Goal: Task Accomplishment & Management: Manage account settings

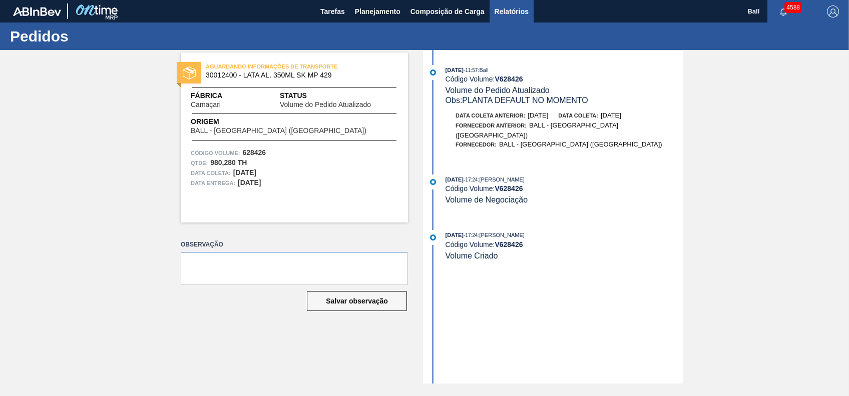
click at [518, 12] on span "Relatórios" at bounding box center [511, 12] width 34 height 12
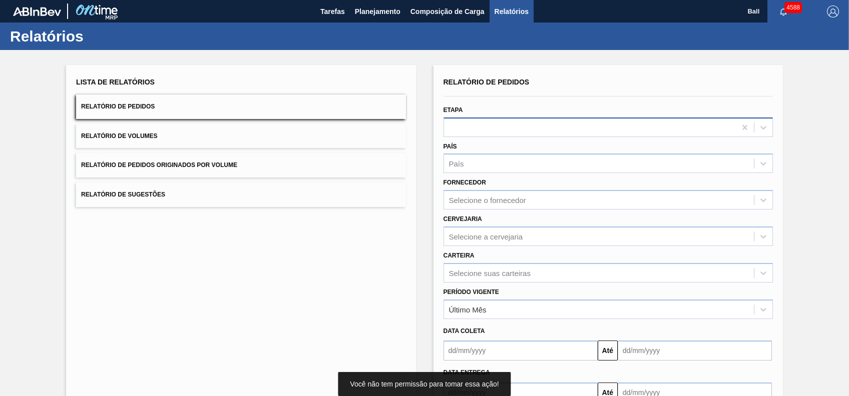
click at [499, 125] on div at bounding box center [590, 127] width 292 height 15
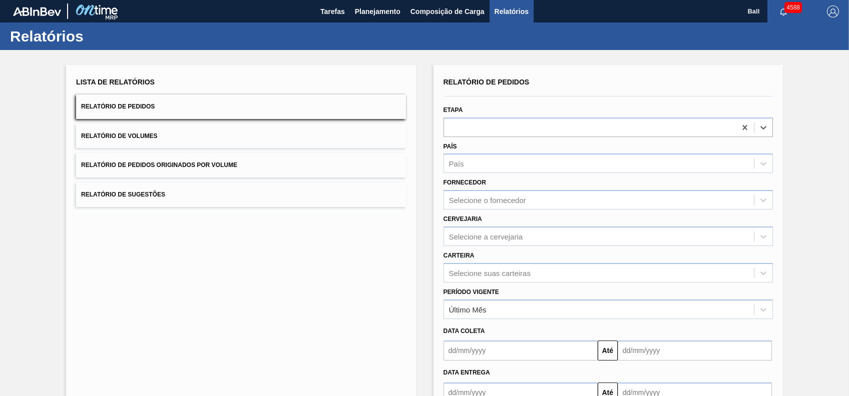
click at [182, 133] on button "Relatório de Volumes" at bounding box center [240, 136] width 329 height 25
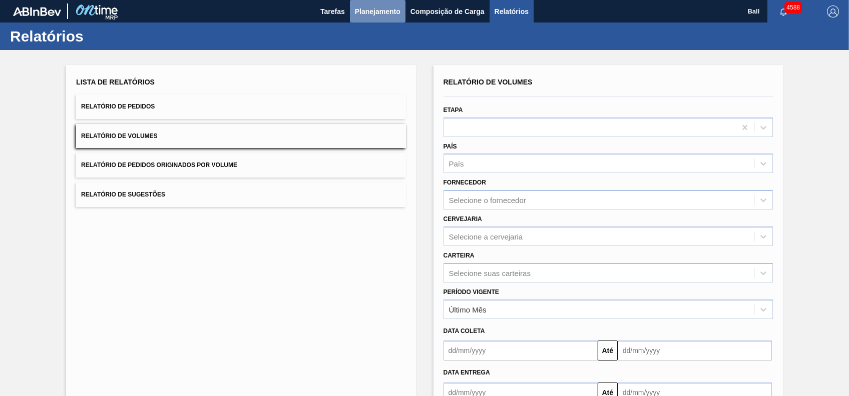
click at [372, 16] on span "Planejamento" at bounding box center [378, 12] width 46 height 12
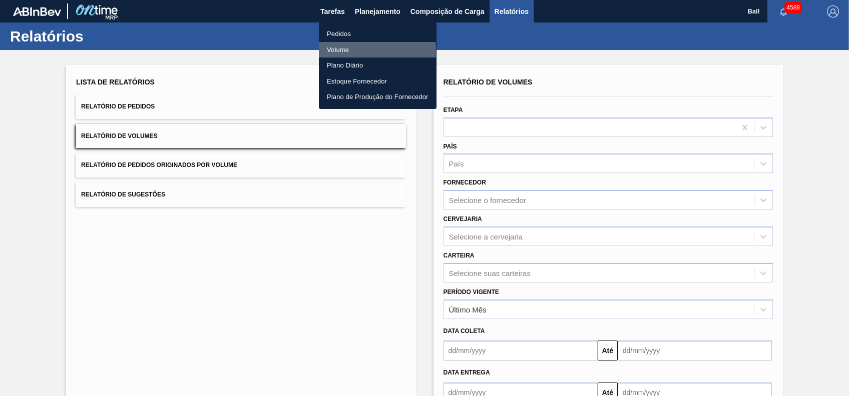
click at [351, 50] on li "Volume" at bounding box center [378, 50] width 118 height 16
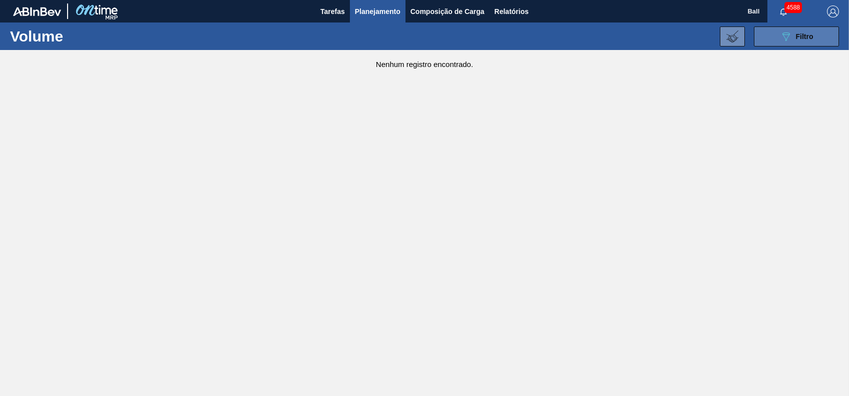
click at [822, 30] on button "089F7B8B-B2A5-4AFE-B5C0-19BA573D28AC Filtro" at bounding box center [796, 37] width 85 height 20
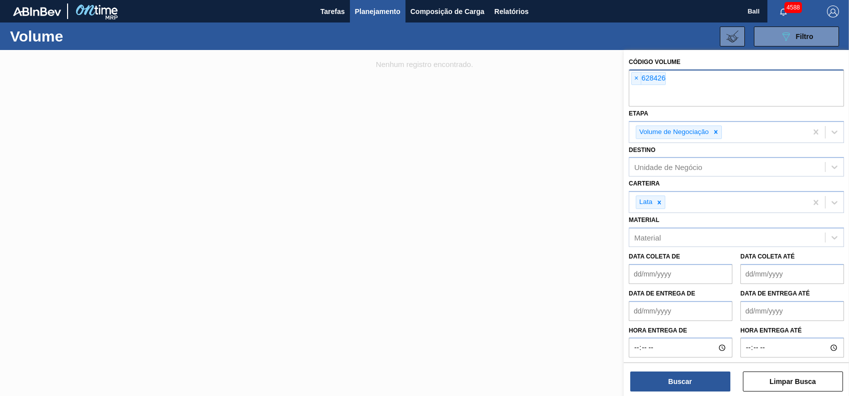
click at [696, 82] on div "× 628426" at bounding box center [736, 88] width 215 height 37
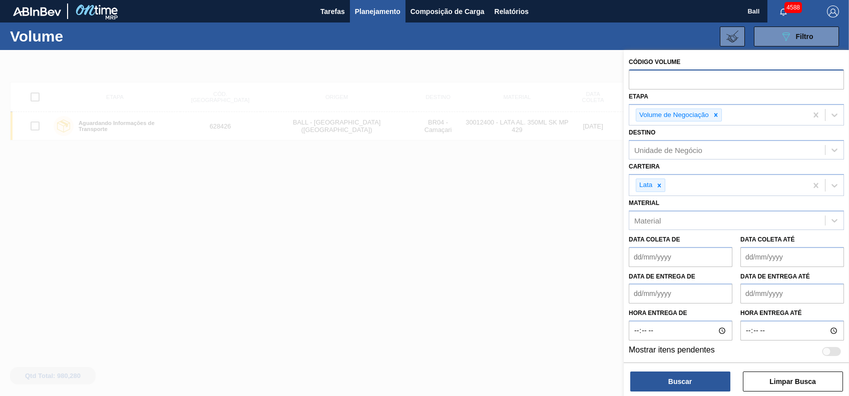
paste input "628442"
click at [717, 116] on icon at bounding box center [715, 115] width 7 height 7
type input "628442"
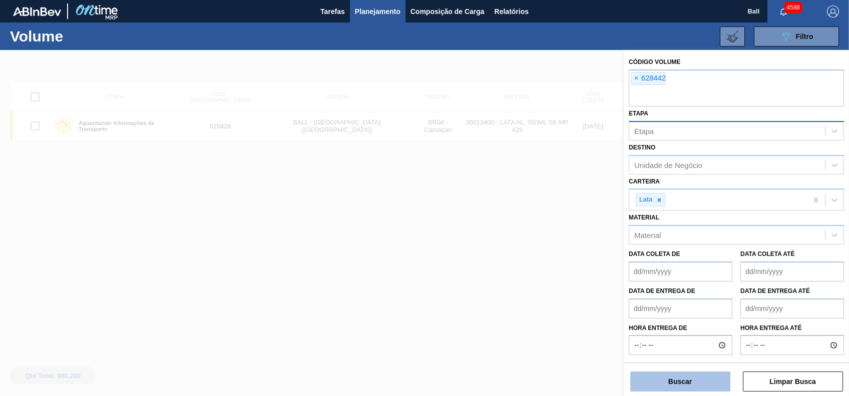
click at [725, 380] on button "Buscar" at bounding box center [680, 382] width 100 height 20
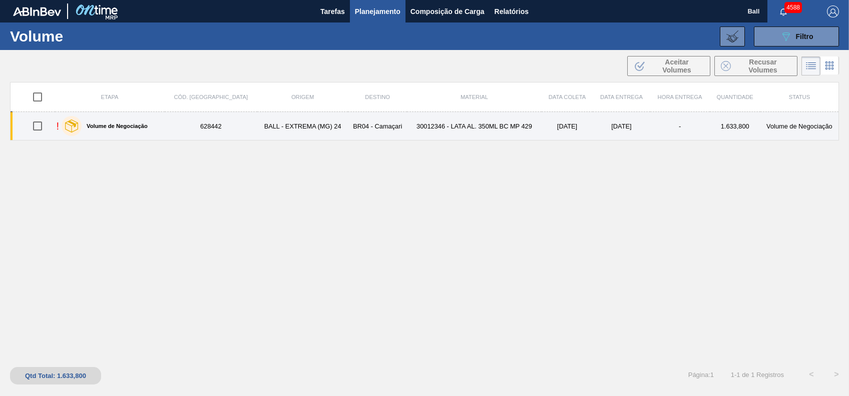
click at [432, 129] on td "30012346 - LATA AL. 350ML BC MP 429" at bounding box center [474, 126] width 134 height 29
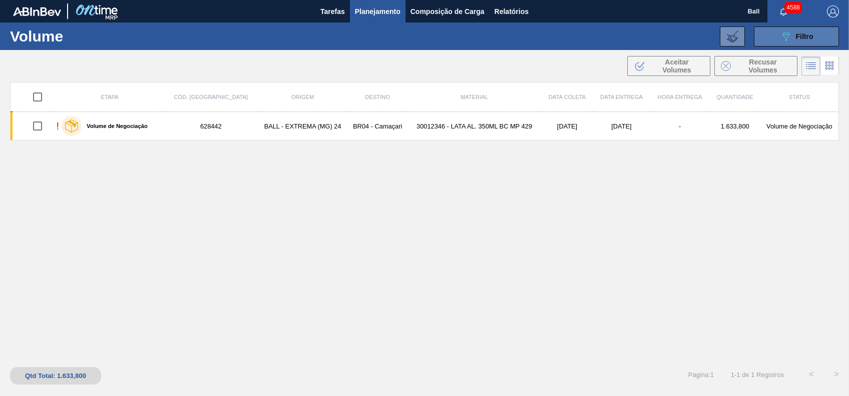
click at [801, 31] on div "089F7B8B-B2A5-4AFE-B5C0-19BA573D28AC Filtro" at bounding box center [797, 37] width 34 height 12
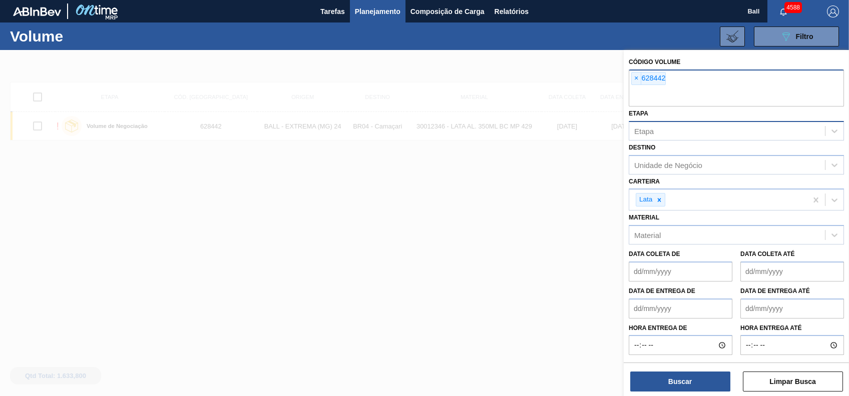
click at [688, 77] on div "× 628442" at bounding box center [736, 88] width 215 height 37
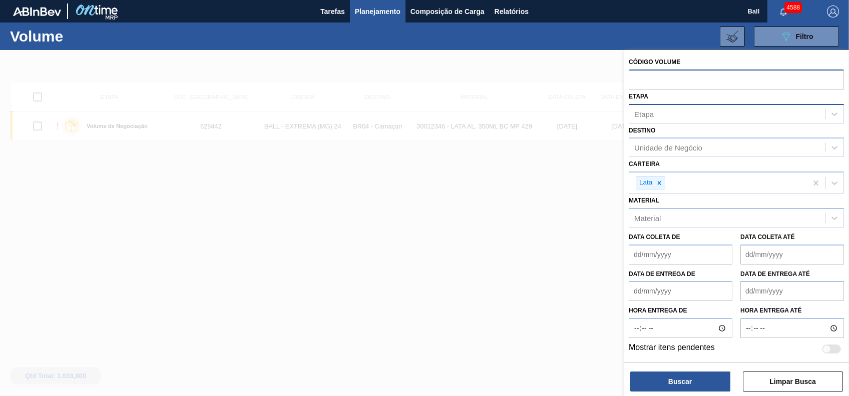
paste input "V628429"
type input "628429"
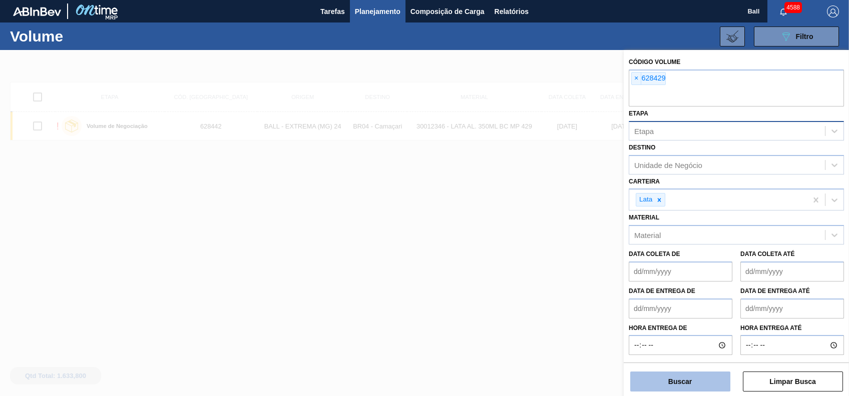
click at [692, 376] on button "Buscar" at bounding box center [680, 382] width 100 height 20
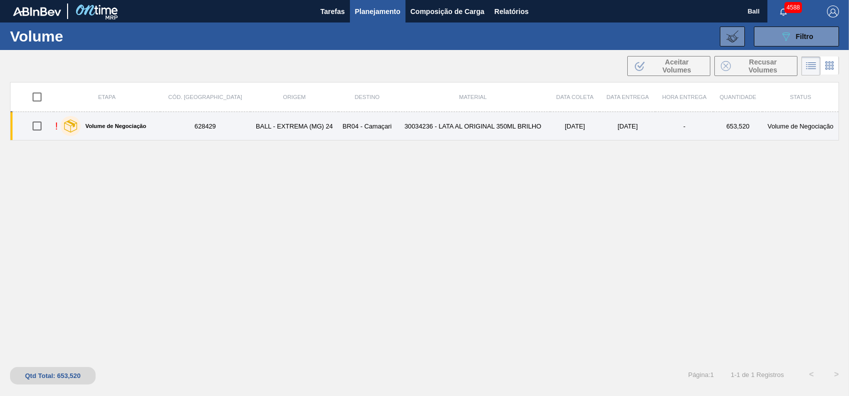
click at [396, 119] on td "30034236 - LATA AL ORIGINAL 350ML BRILHO" at bounding box center [473, 126] width 154 height 29
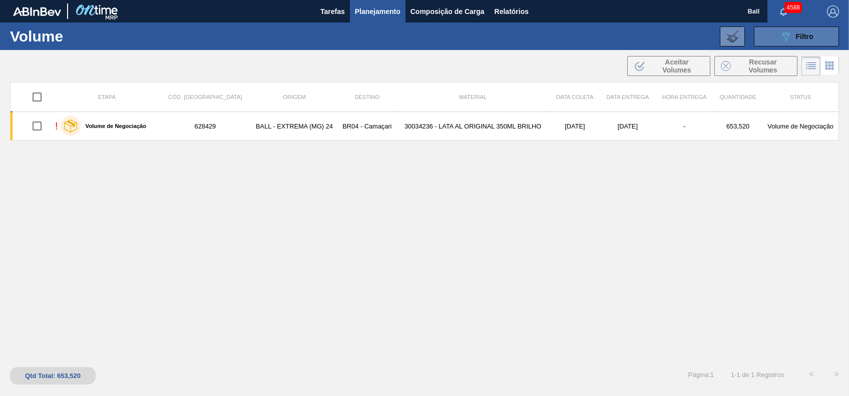
click at [803, 38] on span "Filtro" at bounding box center [805, 37] width 18 height 8
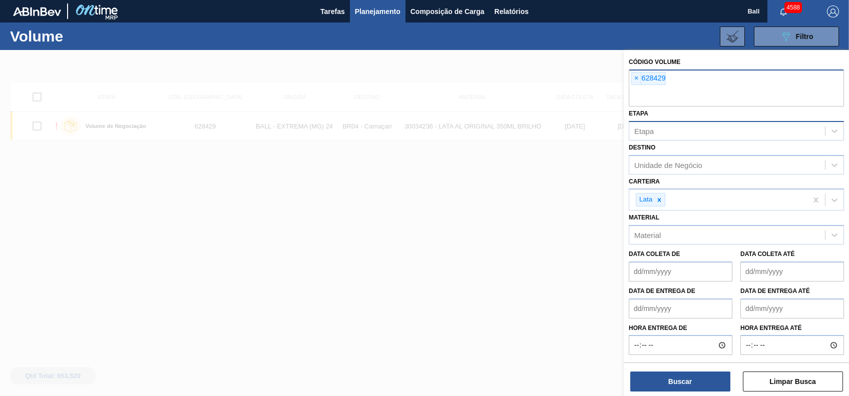
click at [694, 80] on div "× 628429" at bounding box center [736, 88] width 215 height 37
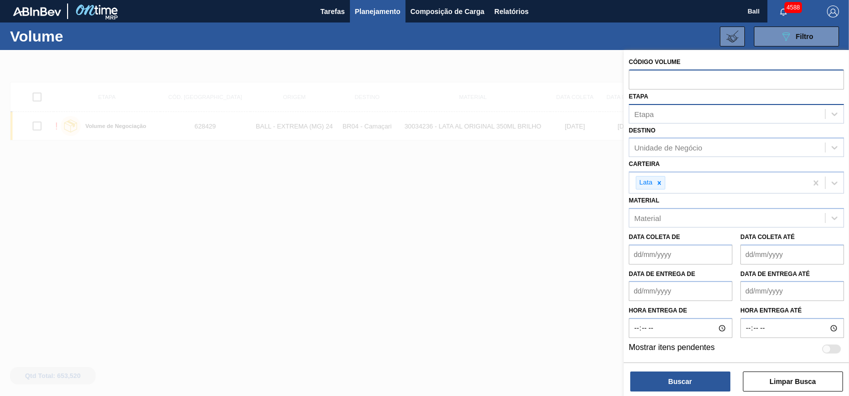
paste input "V628424"
type input "628424"
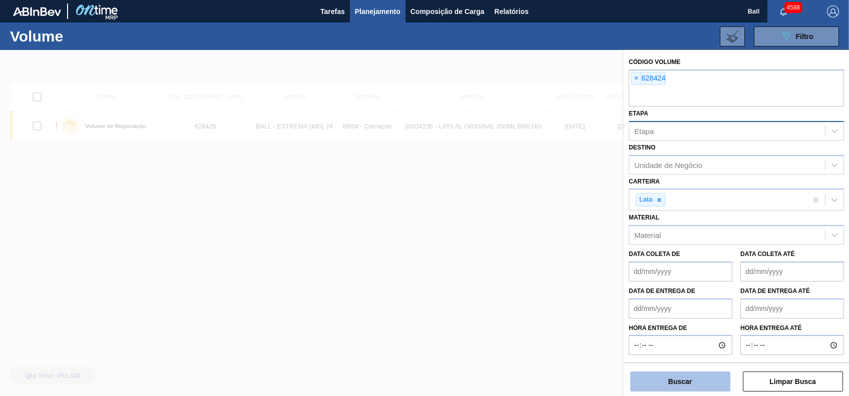
click at [702, 385] on button "Buscar" at bounding box center [680, 382] width 100 height 20
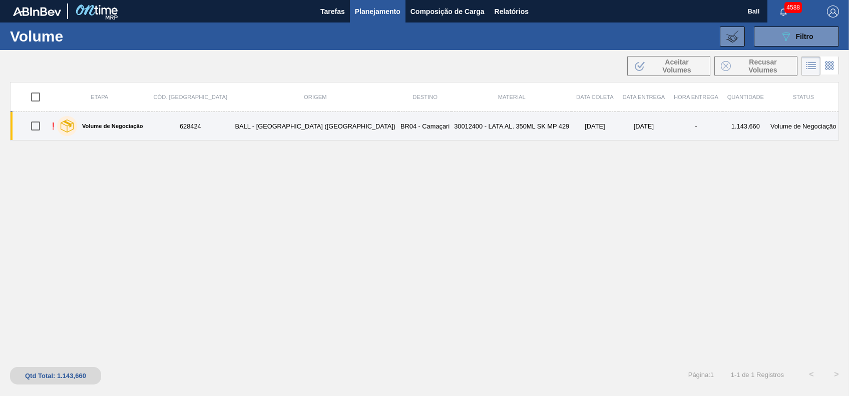
click at [451, 124] on td "30012400 - LATA AL. 350ML SK MP 429" at bounding box center [511, 126] width 120 height 29
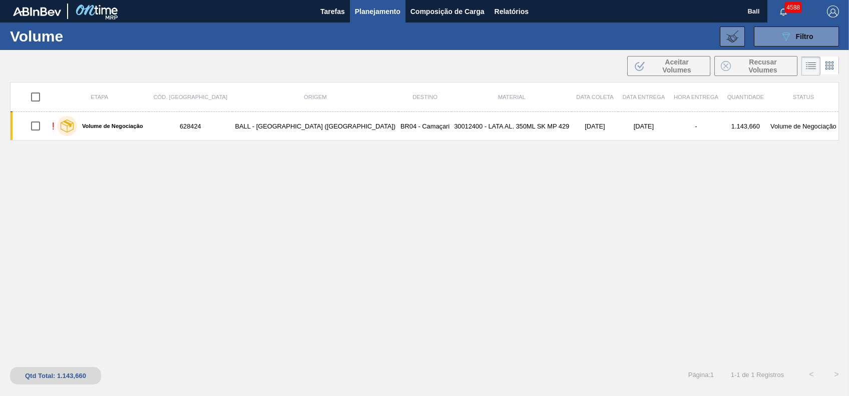
click at [383, 18] on button "Planejamento" at bounding box center [378, 11] width 56 height 23
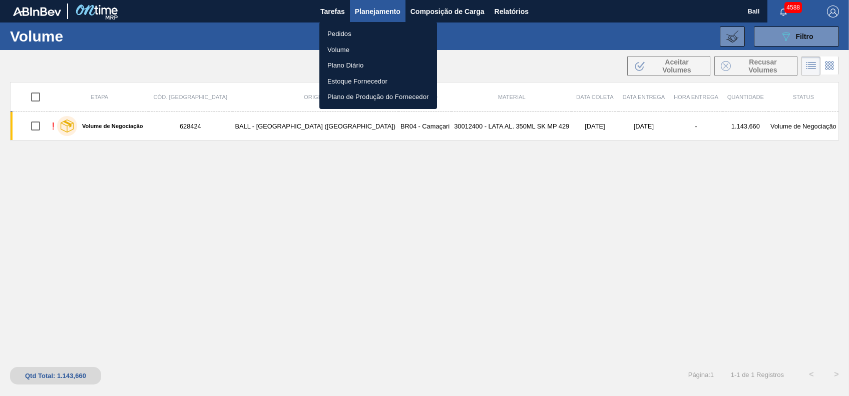
click at [346, 30] on li "Pedidos" at bounding box center [378, 34] width 118 height 16
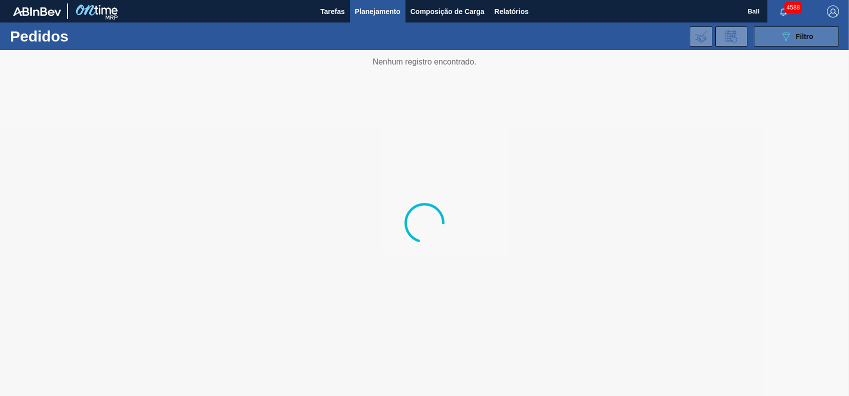
click at [786, 33] on icon "089F7B8B-B2A5-4AFE-B5C0-19BA573D28AC" at bounding box center [786, 37] width 12 height 12
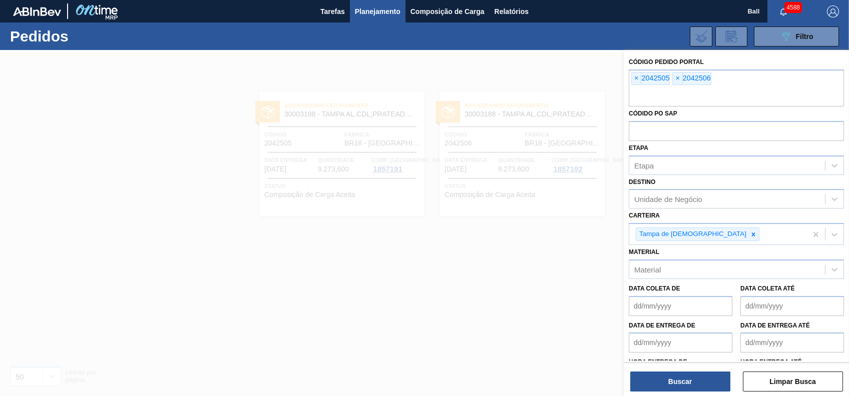
click at [750, 237] on icon at bounding box center [753, 234] width 7 height 7
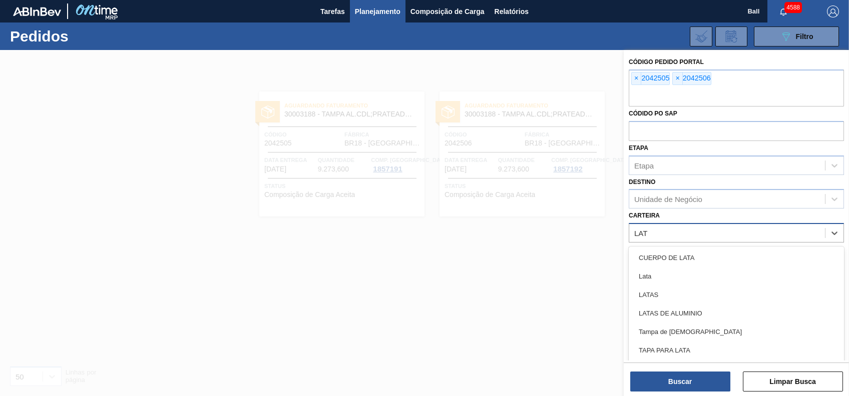
type input "LATA"
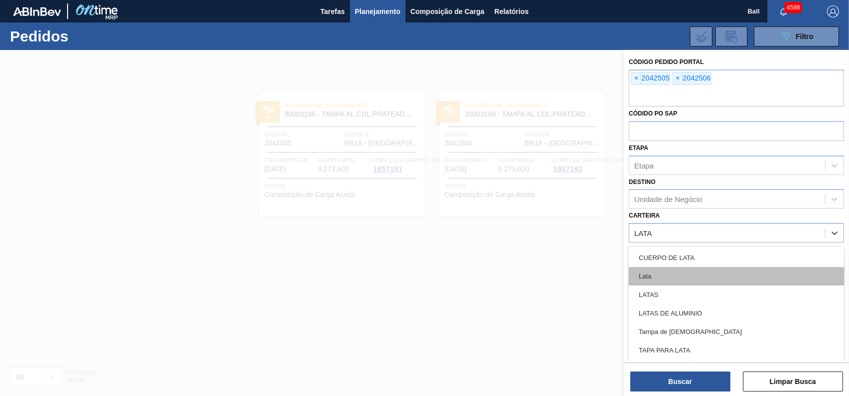
click at [666, 284] on div "Lata" at bounding box center [736, 276] width 215 height 19
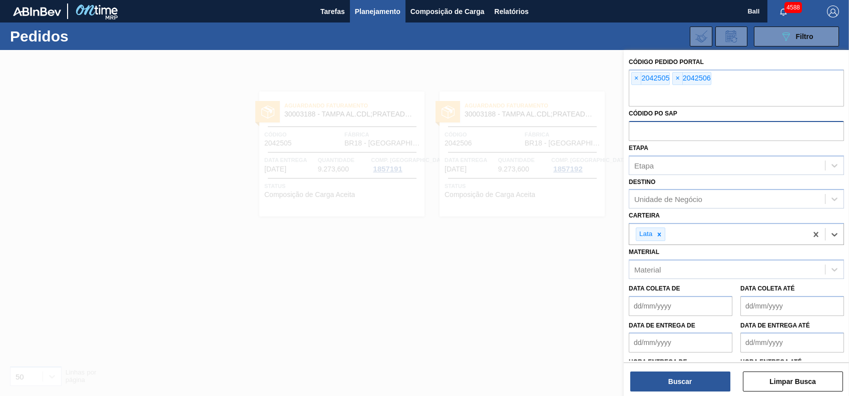
click at [664, 133] on input "text" at bounding box center [736, 130] width 215 height 19
drag, startPoint x: 709, startPoint y: 104, endPoint x: 702, endPoint y: 100, distance: 7.9
click at [706, 103] on input "text" at bounding box center [736, 97] width 215 height 19
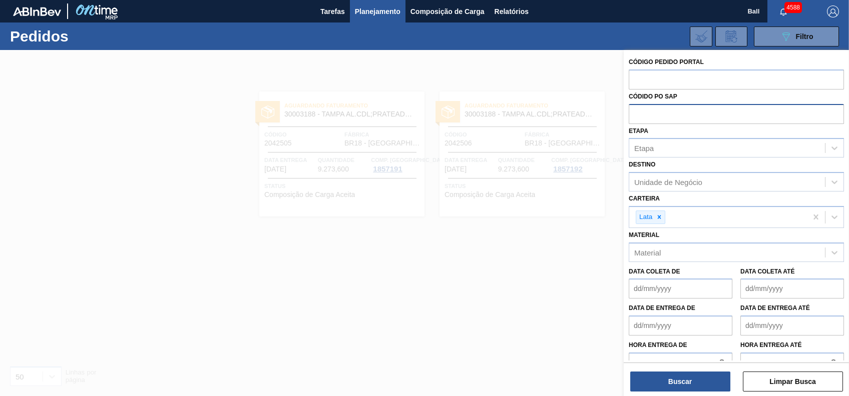
click at [680, 108] on input "text" at bounding box center [736, 113] width 215 height 19
paste input "text"
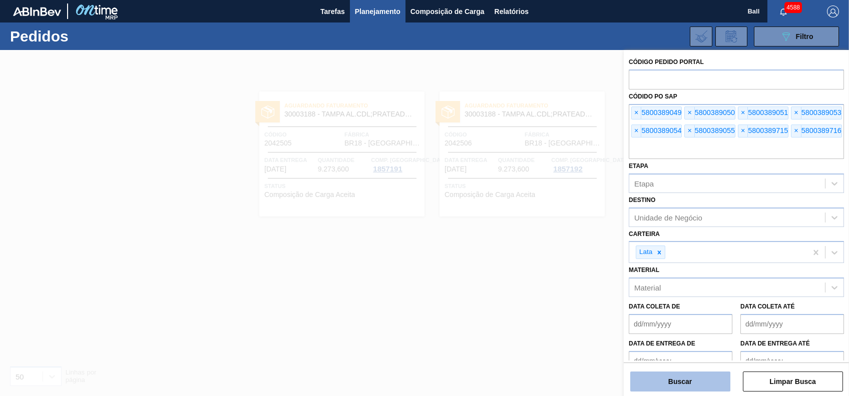
click at [697, 387] on button "Buscar" at bounding box center [680, 382] width 100 height 20
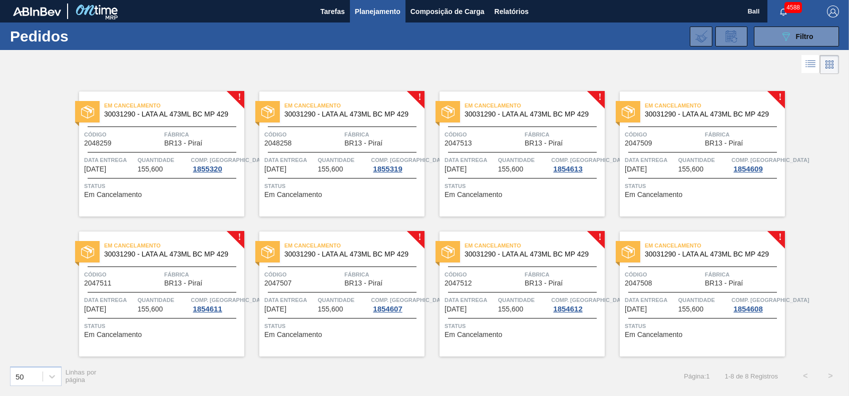
click at [813, 65] on icon at bounding box center [811, 65] width 8 height 1
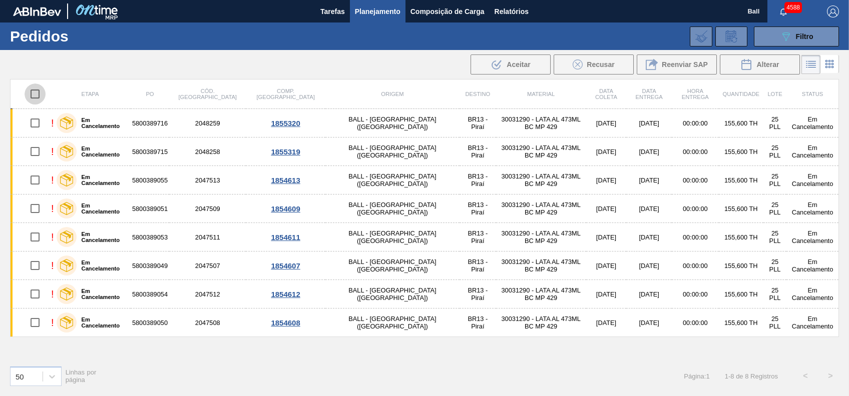
click at [32, 94] on input "checkbox" at bounding box center [35, 94] width 21 height 21
checkbox input "true"
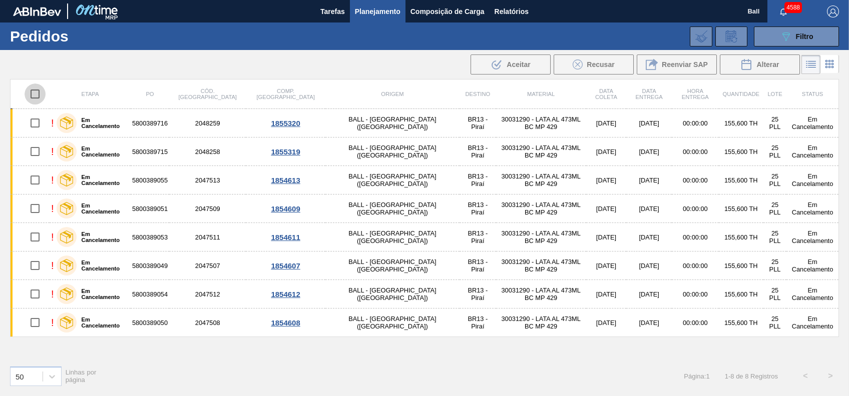
checkbox input "true"
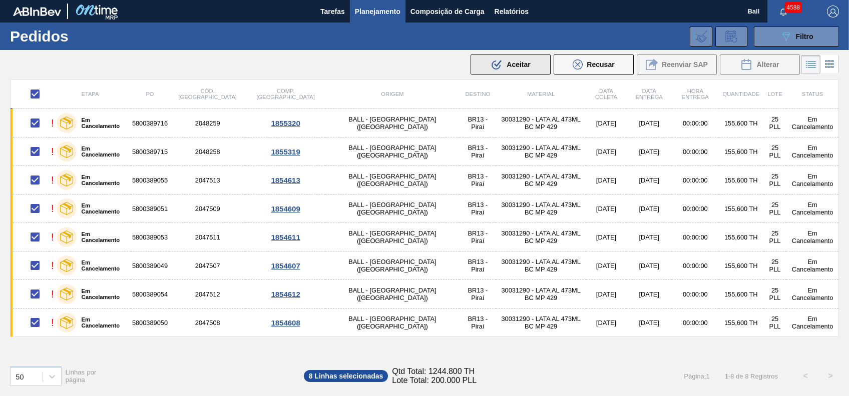
click at [514, 63] on span "Aceitar" at bounding box center [518, 65] width 24 height 8
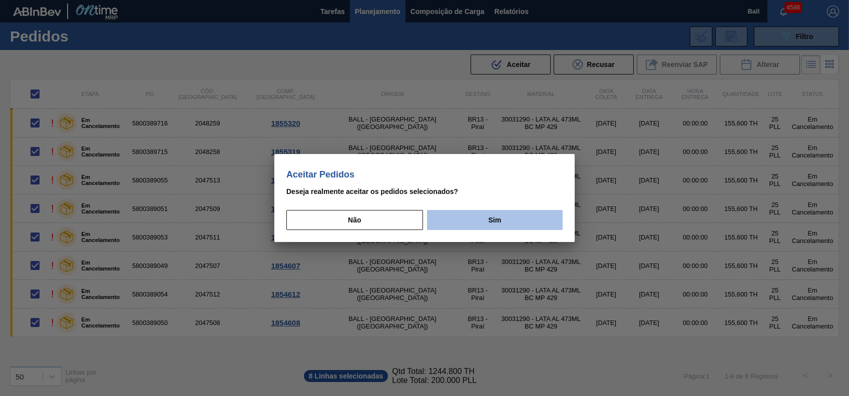
click at [452, 214] on button "Sim" at bounding box center [495, 220] width 136 height 20
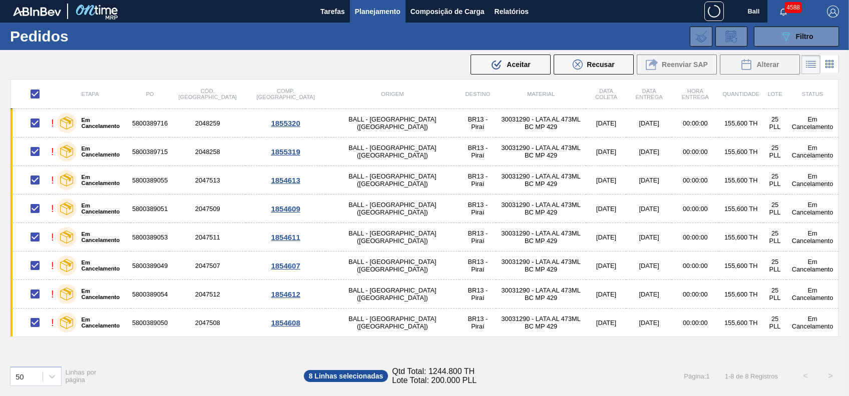
checkbox input "false"
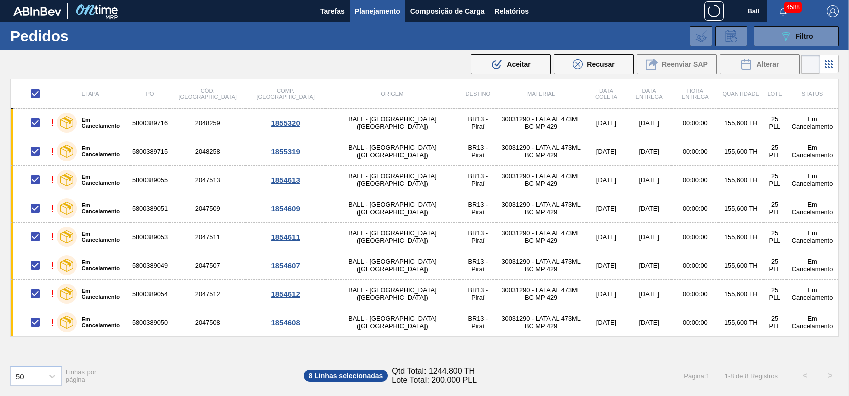
checkbox input "false"
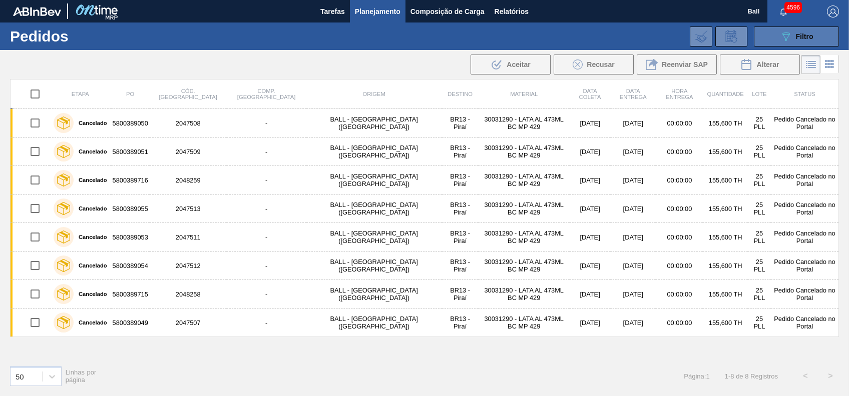
click at [786, 38] on icon at bounding box center [786, 37] width 8 height 9
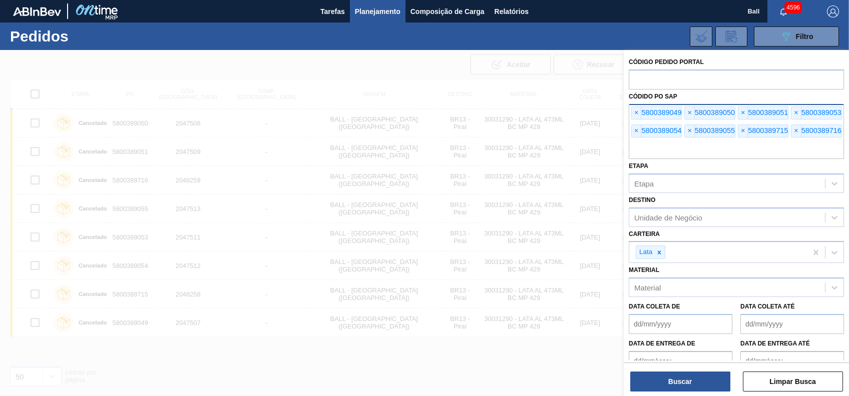
click at [676, 145] on input "text" at bounding box center [736, 149] width 215 height 19
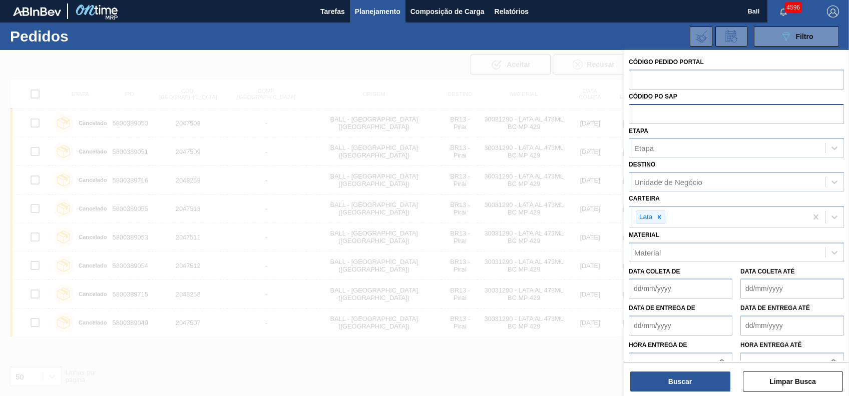
paste input "text"
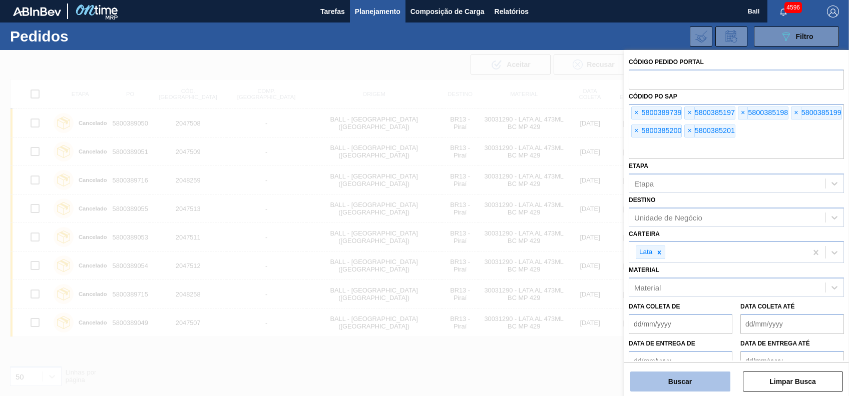
click at [678, 382] on button "Buscar" at bounding box center [680, 382] width 100 height 20
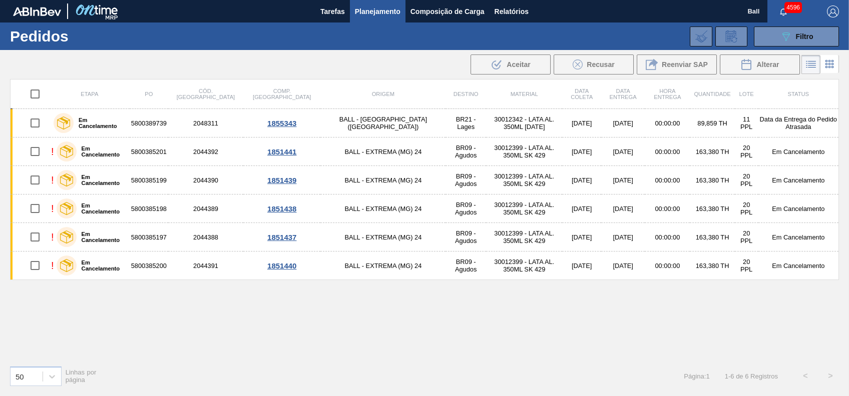
click at [36, 89] on input "checkbox" at bounding box center [35, 94] width 21 height 21
checkbox input "true"
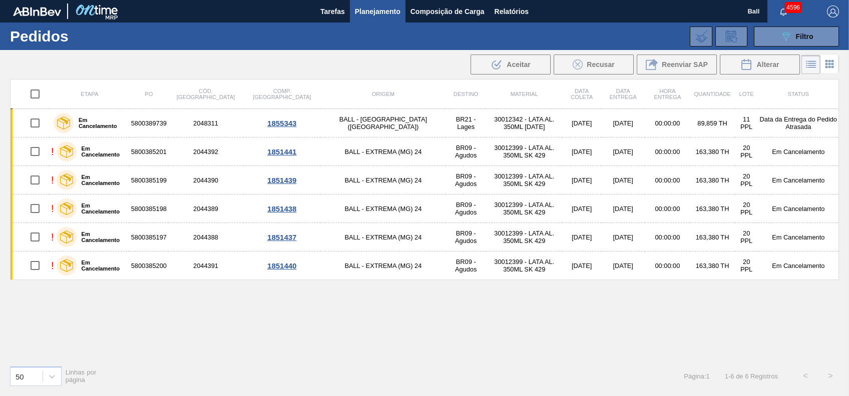
checkbox input "true"
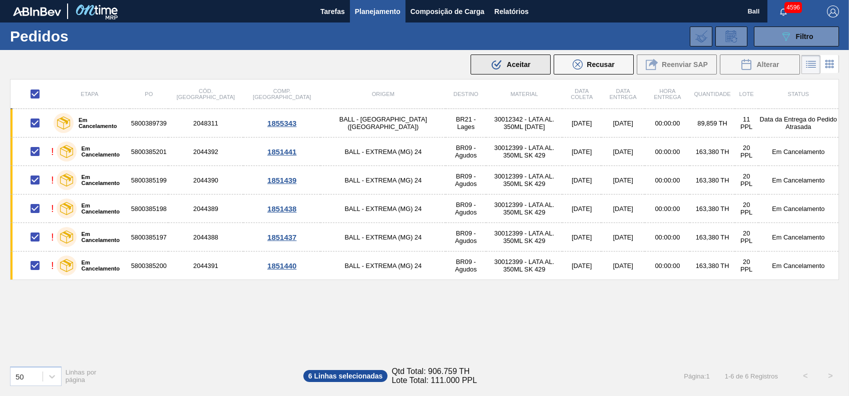
click at [515, 65] on span "Aceitar" at bounding box center [518, 65] width 24 height 8
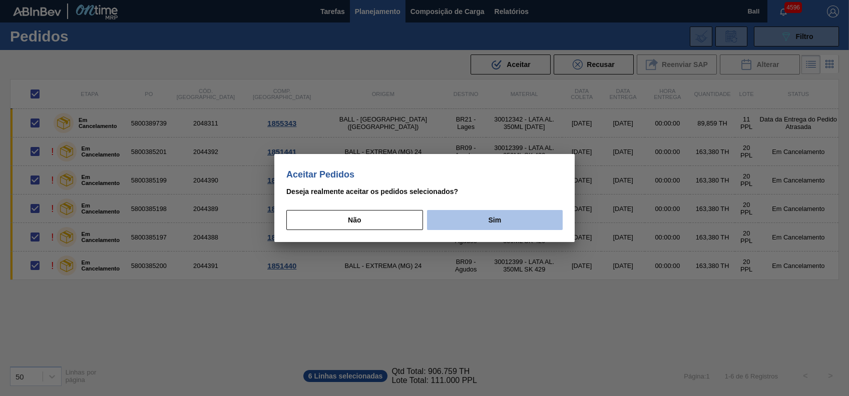
click at [490, 225] on button "Sim" at bounding box center [495, 220] width 136 height 20
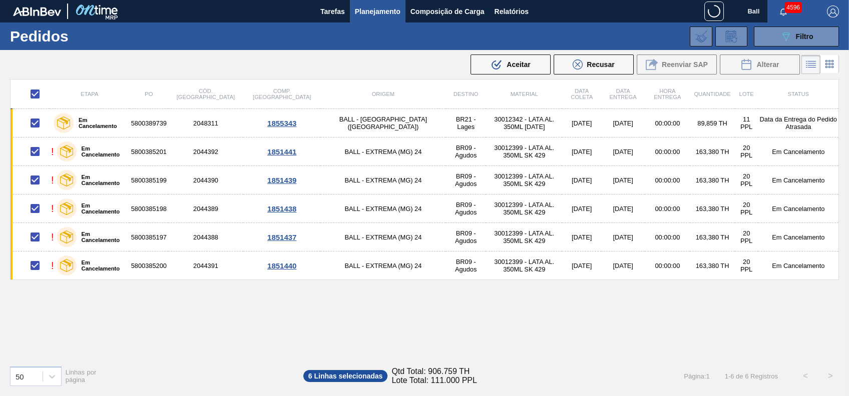
checkbox input "false"
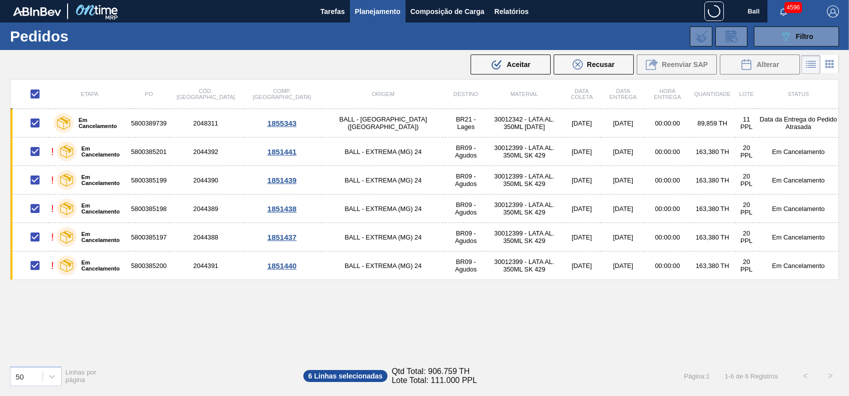
checkbox input "false"
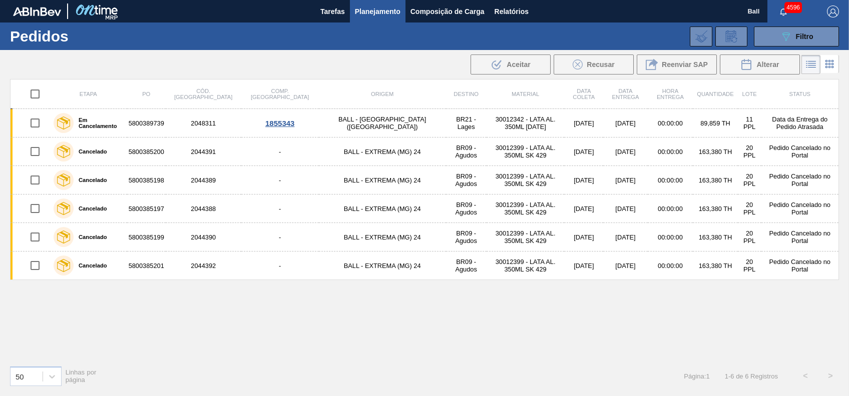
click at [790, 47] on div "089F7B8B-B2A5-4AFE-B5C0-19BA573D28AC Filtro Código Pedido Portal Códido PO SAP …" at bounding box center [500, 37] width 687 height 30
click at [797, 37] on span "Filtro" at bounding box center [805, 37] width 18 height 8
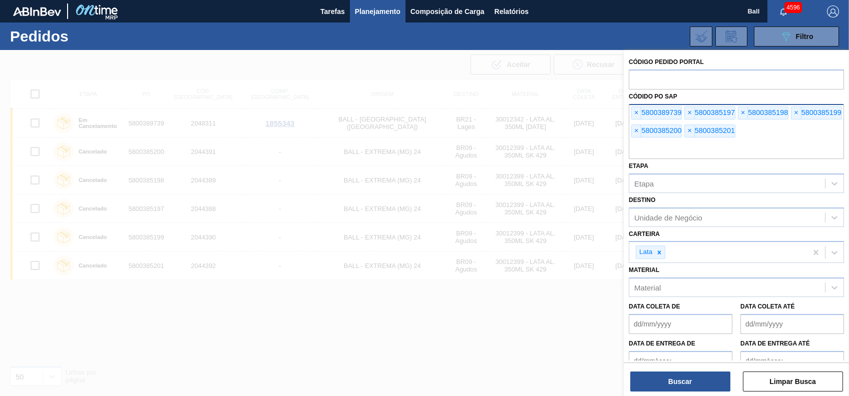
click at [765, 140] on input "text" at bounding box center [736, 149] width 215 height 19
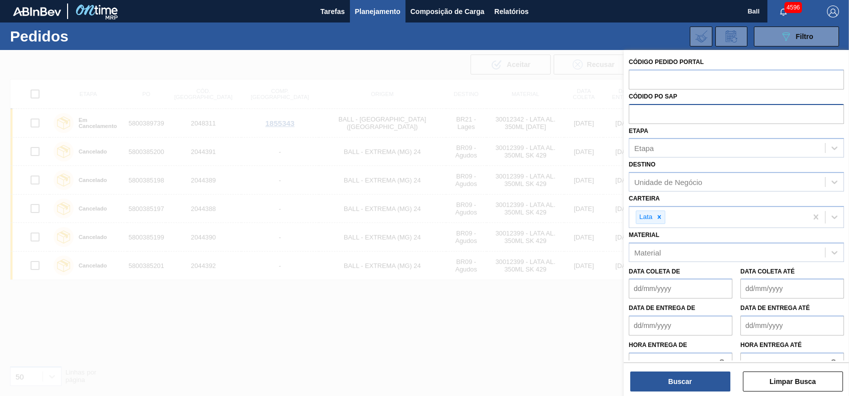
paste input "text"
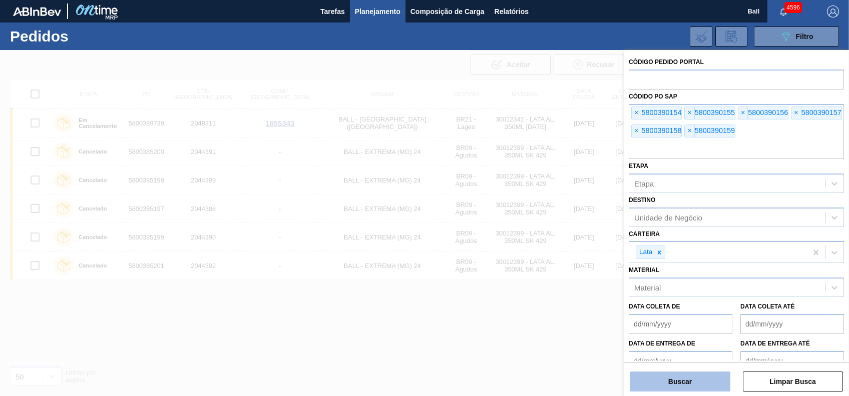
click at [689, 377] on button "Buscar" at bounding box center [680, 382] width 100 height 20
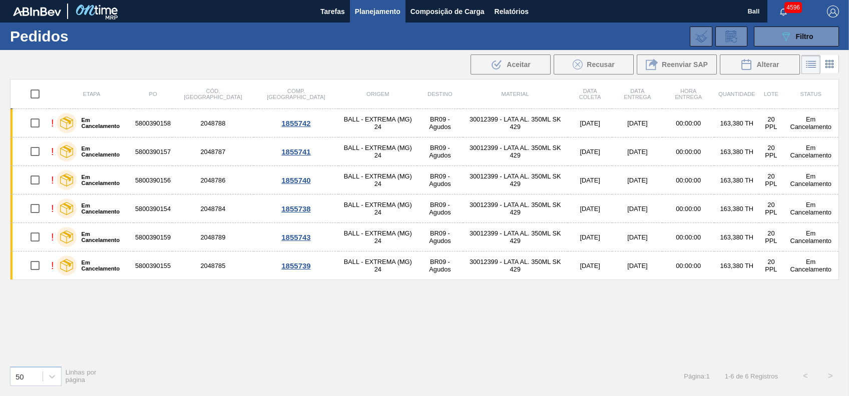
click at [41, 96] on input "checkbox" at bounding box center [35, 94] width 21 height 21
checkbox input "true"
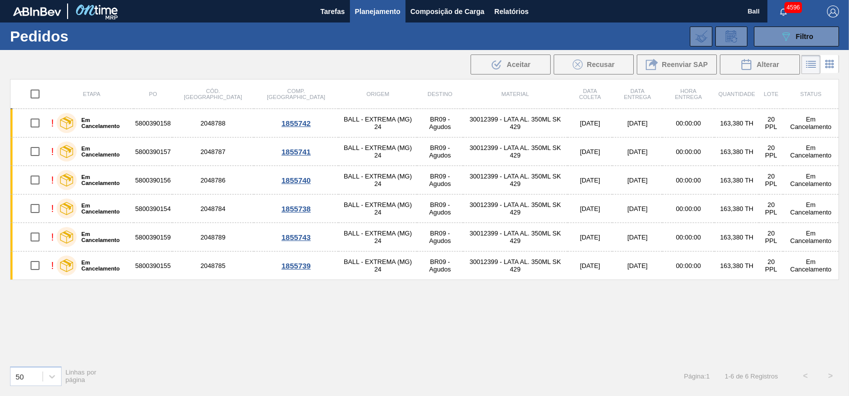
checkbox input "true"
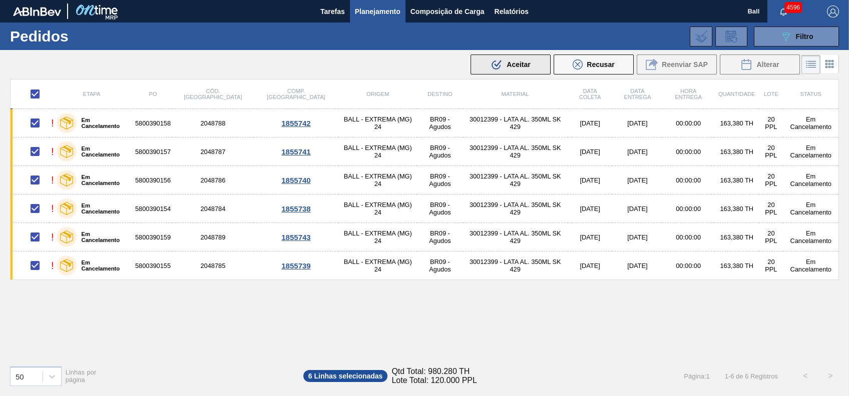
click at [519, 67] on span "Aceitar" at bounding box center [518, 65] width 24 height 8
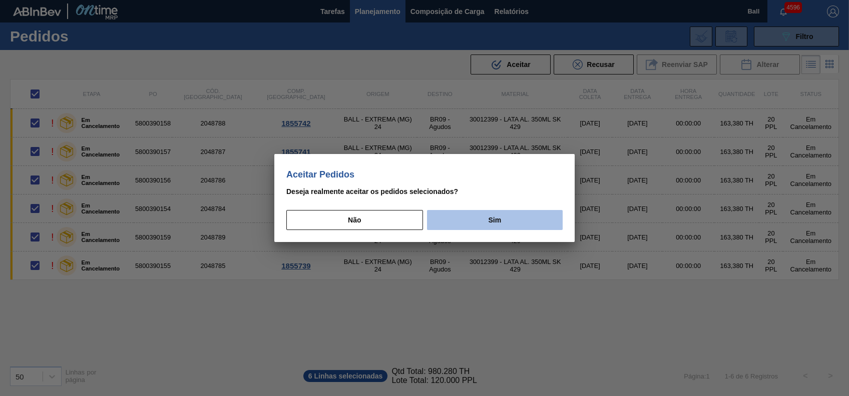
click at [513, 219] on button "Sim" at bounding box center [495, 220] width 136 height 20
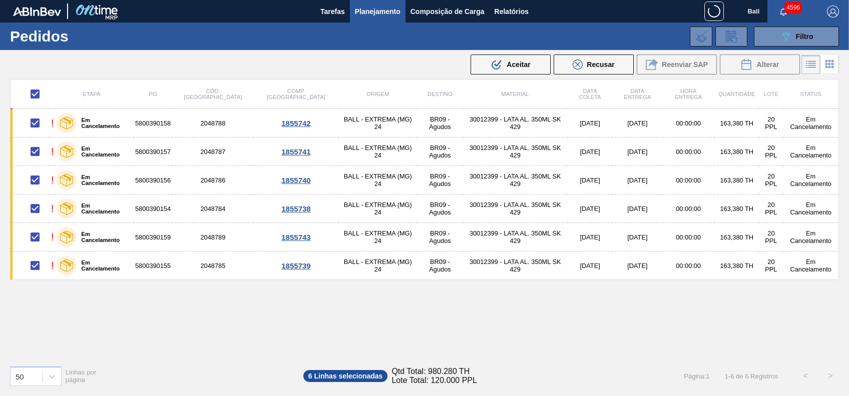
checkbox input "false"
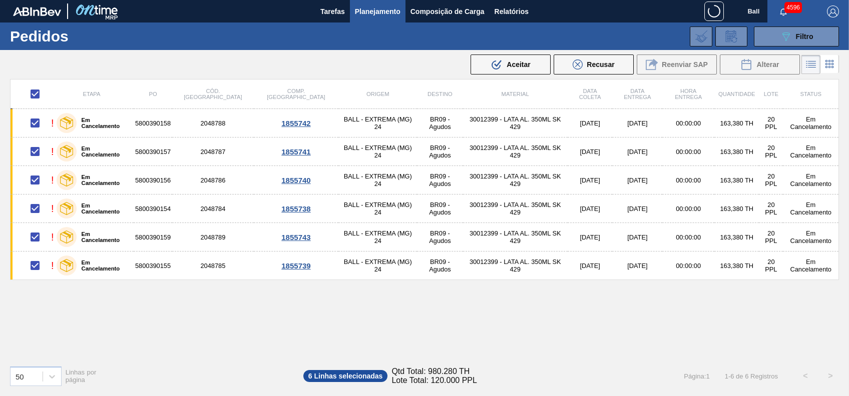
checkbox input "false"
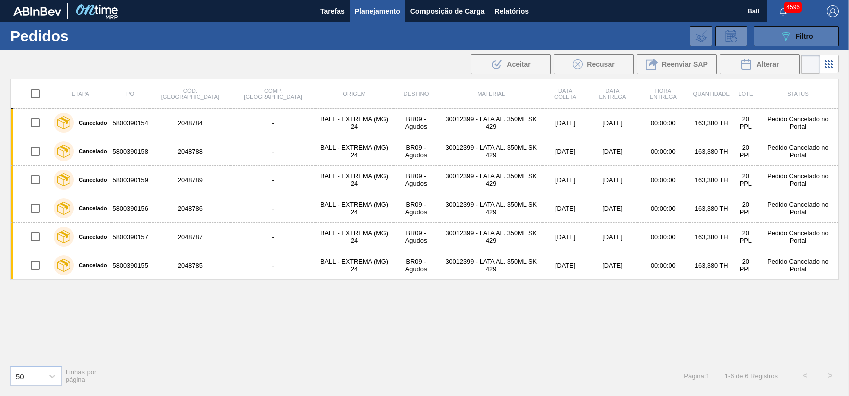
click at [819, 35] on button "089F7B8B-B2A5-4AFE-B5C0-19BA573D28AC Filtro" at bounding box center [796, 37] width 85 height 20
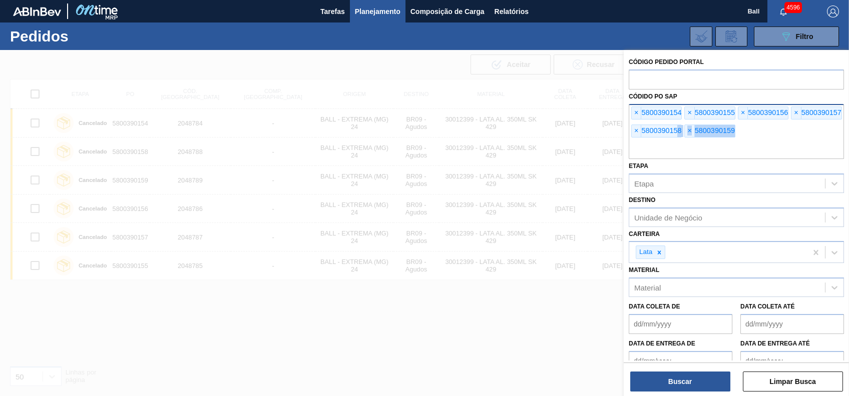
drag, startPoint x: 757, startPoint y: 131, endPoint x: 679, endPoint y: 135, distance: 77.7
click at [677, 133] on div "× 5800390154 × 5800390155 × 5800390156 × 5800390157 × 5800390158 × 5800390159" at bounding box center [736, 131] width 215 height 55
click at [686, 148] on input "text" at bounding box center [736, 149] width 215 height 19
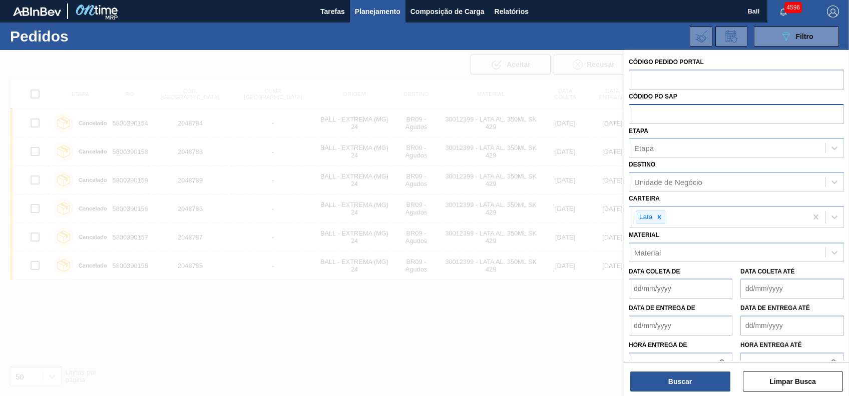
paste input "text"
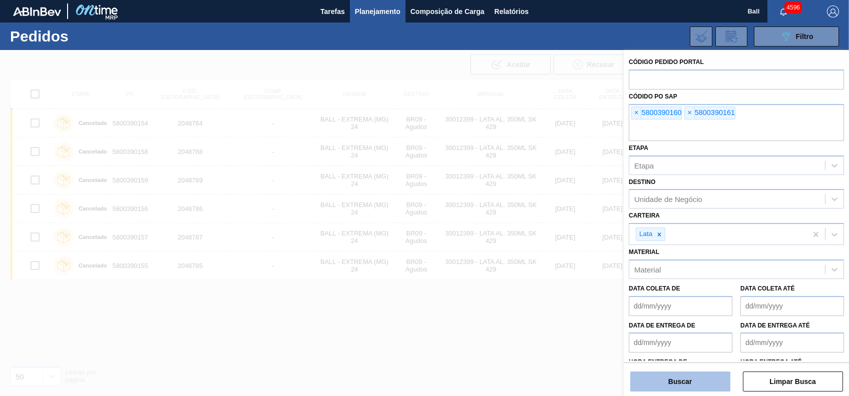
click at [666, 388] on button "Buscar" at bounding box center [680, 382] width 100 height 20
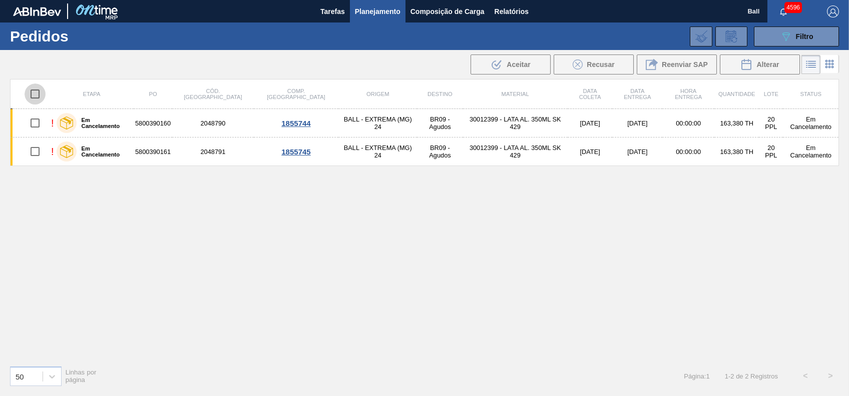
click at [37, 93] on input "checkbox" at bounding box center [35, 94] width 21 height 21
checkbox input "true"
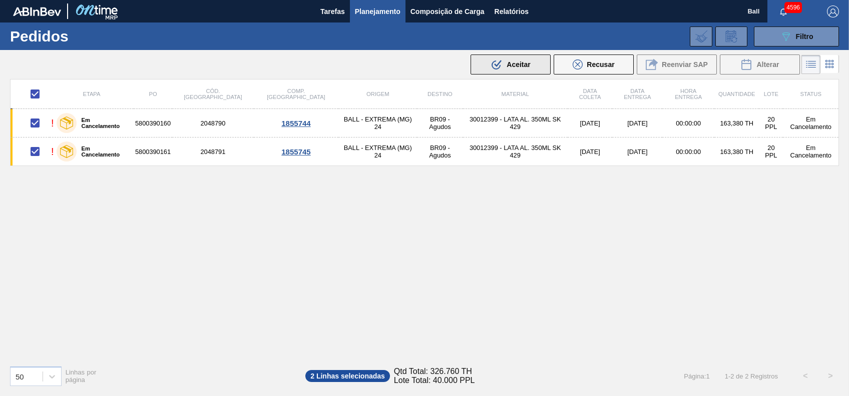
click at [514, 71] on button ".b{fill:var(--color-action-default)} Aceitar" at bounding box center [510, 65] width 80 height 20
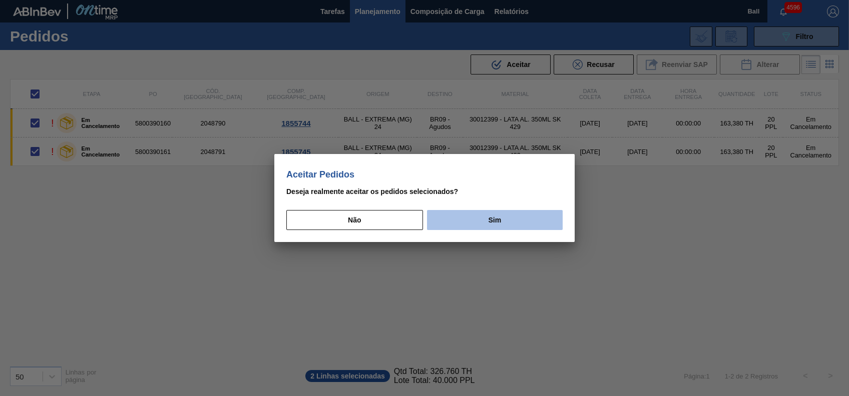
click at [520, 213] on button "Sim" at bounding box center [495, 220] width 136 height 20
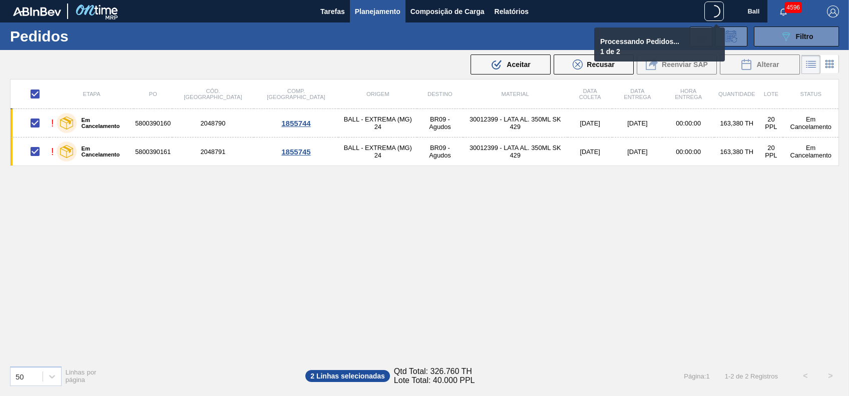
checkbox input "false"
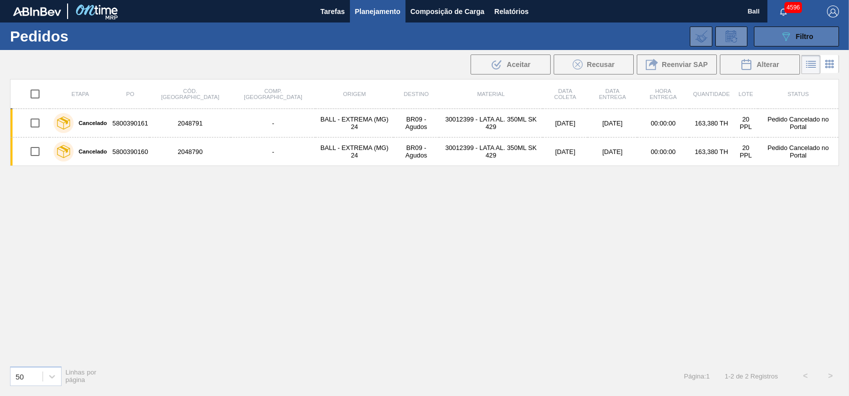
click at [808, 43] on button "089F7B8B-B2A5-4AFE-B5C0-19BA573D28AC Filtro" at bounding box center [796, 37] width 85 height 20
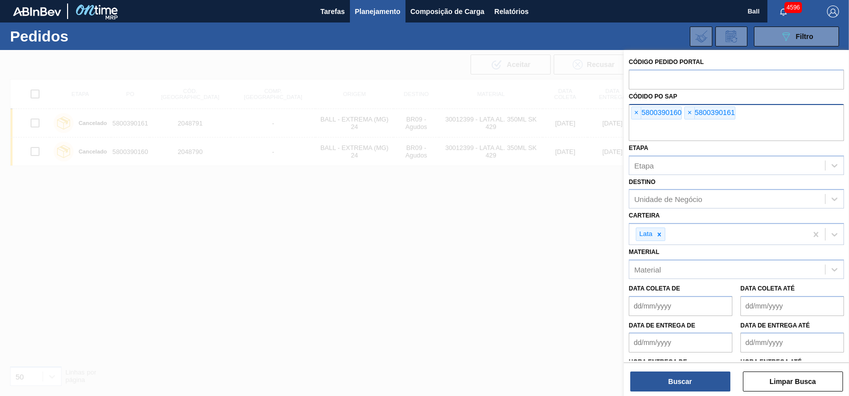
click at [733, 131] on input "text" at bounding box center [736, 131] width 215 height 19
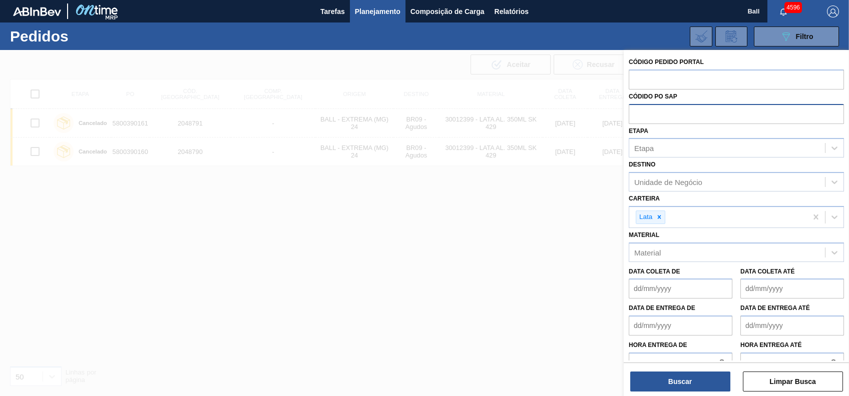
paste input "text"
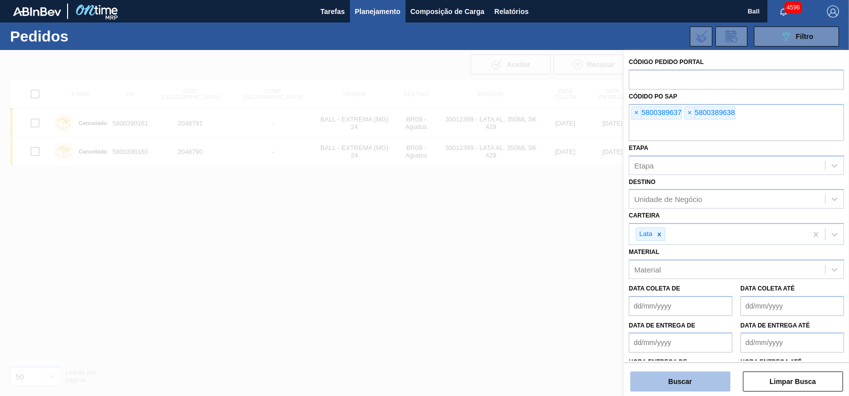
click at [689, 386] on button "Buscar" at bounding box center [680, 382] width 100 height 20
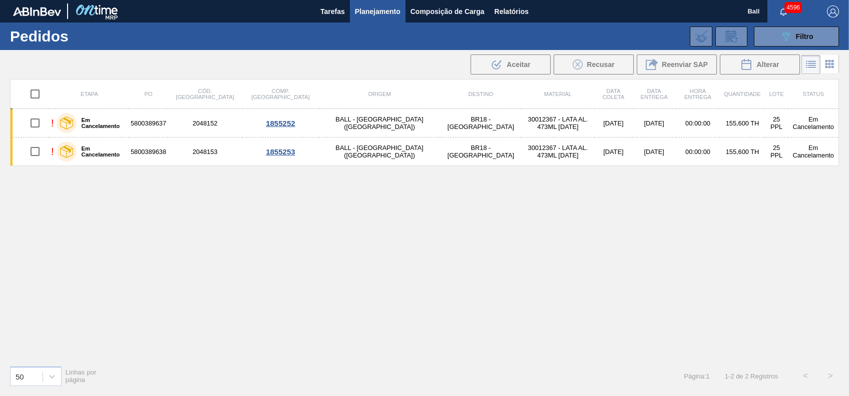
click at [34, 97] on input "checkbox" at bounding box center [35, 94] width 21 height 21
checkbox input "true"
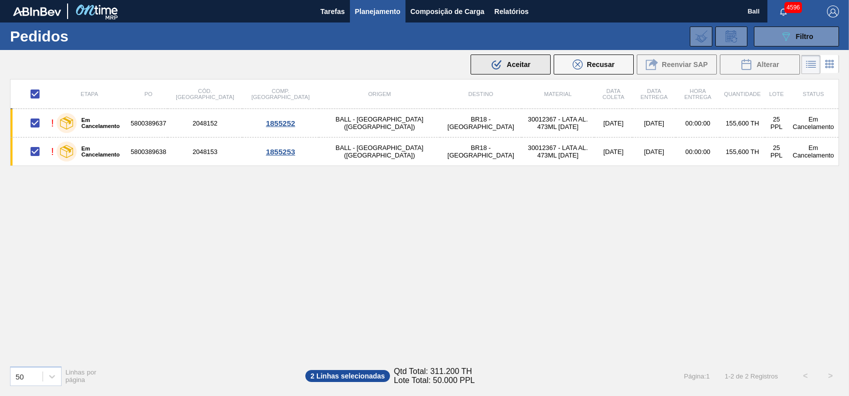
click at [507, 61] on span "Aceitar" at bounding box center [518, 65] width 24 height 8
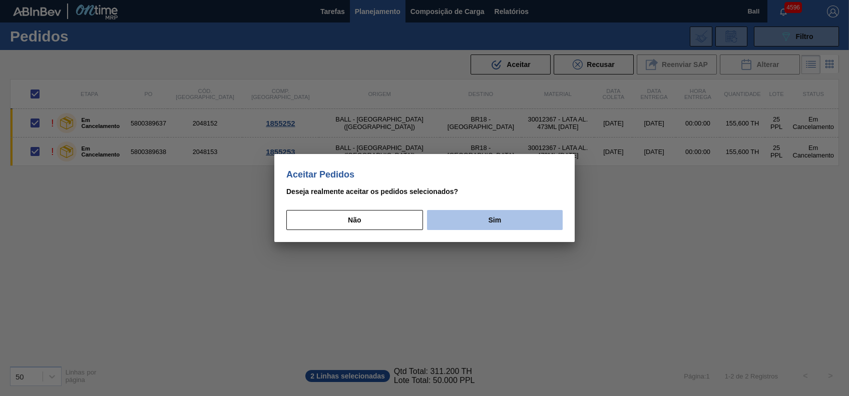
drag, startPoint x: 508, startPoint y: 202, endPoint x: 513, endPoint y: 218, distance: 16.8
click at [507, 208] on div "Aceitar Pedidos Deseja realmente aceitar os pedidos selecionados? Não Sim" at bounding box center [424, 198] width 300 height 88
click at [513, 218] on button "Sim" at bounding box center [495, 220] width 136 height 20
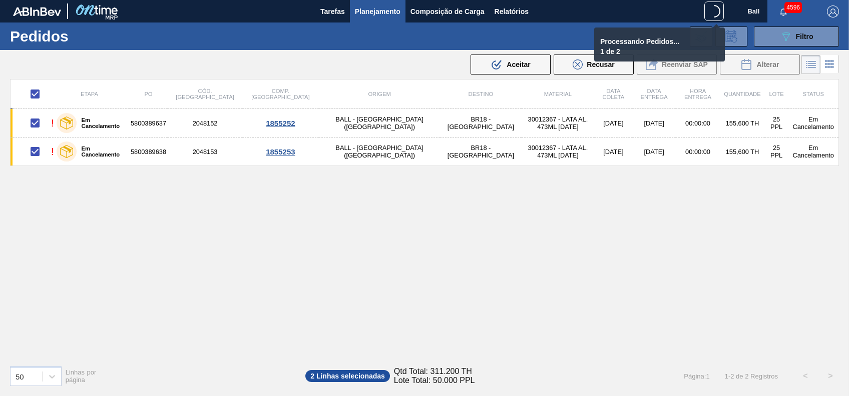
checkbox input "false"
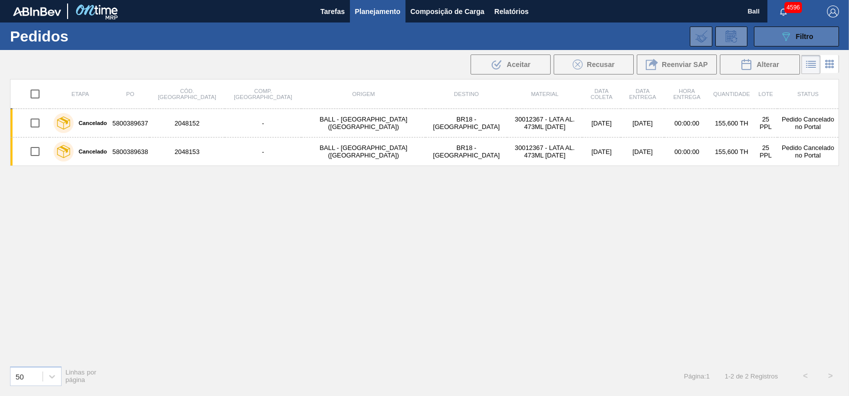
click at [796, 33] on span "Filtro" at bounding box center [805, 37] width 18 height 8
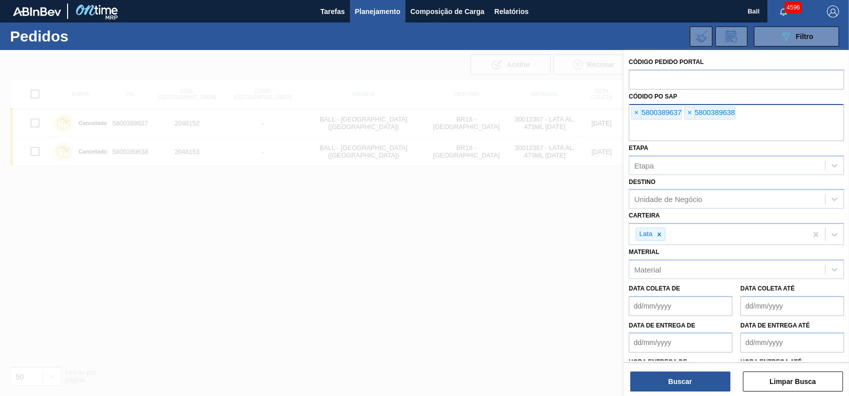
click at [748, 124] on input "text" at bounding box center [736, 131] width 215 height 19
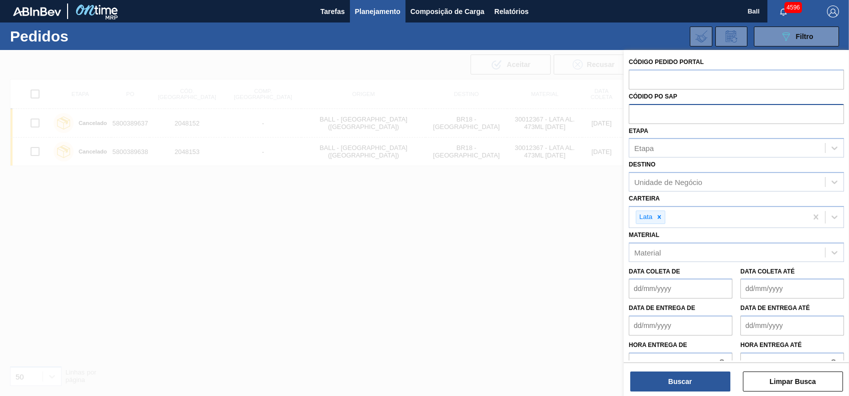
paste input "5800390984"
type input "5800390984"
click at [689, 392] on div "Código Pedido Portal Códido PO SAP Etapa Etapa Destino Unidade de Negócio Carte…" at bounding box center [736, 224] width 225 height 348
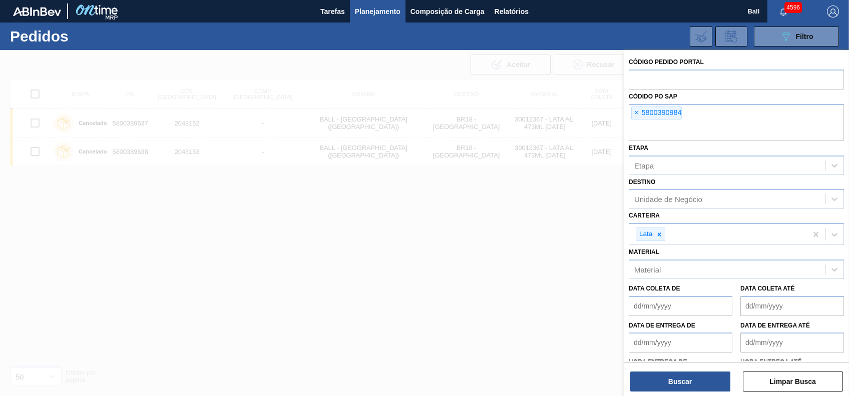
click at [690, 368] on div "Buscar Limpar Busca" at bounding box center [736, 377] width 225 height 28
click at [696, 372] on button "Buscar" at bounding box center [680, 382] width 100 height 20
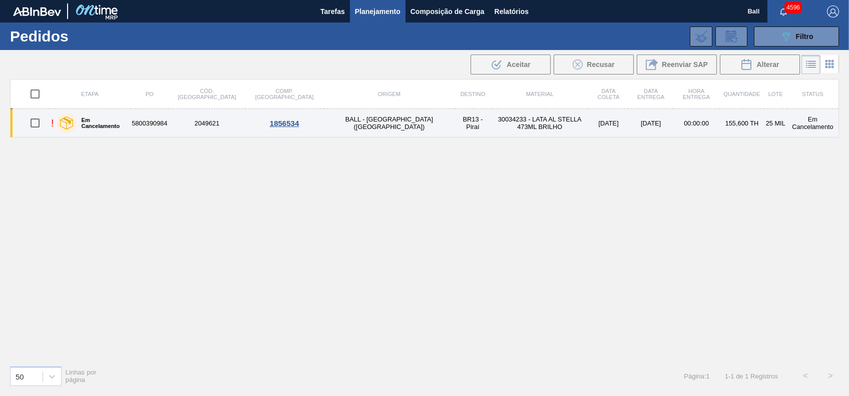
click at [37, 125] on input "checkbox" at bounding box center [35, 123] width 21 height 21
checkbox input "true"
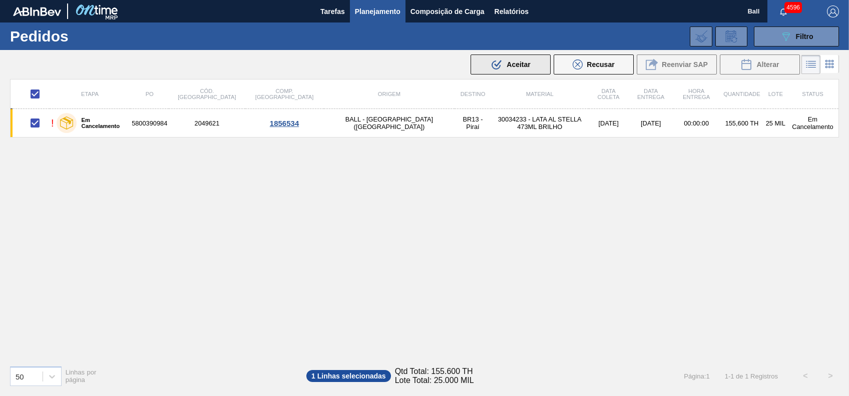
click at [521, 64] on span "Aceitar" at bounding box center [518, 65] width 24 height 8
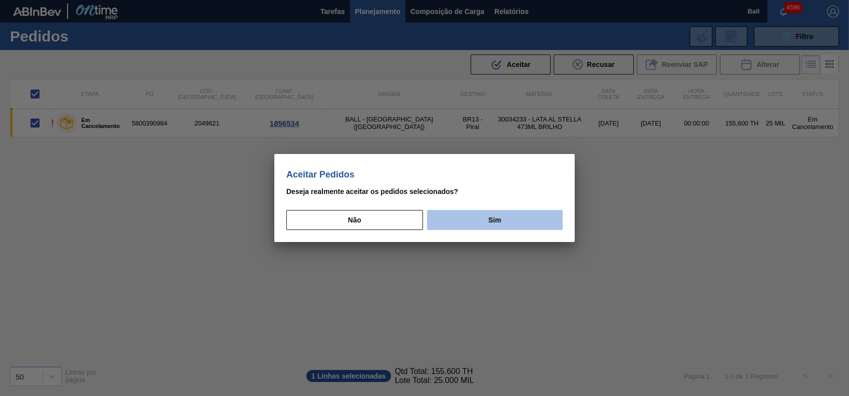
click at [489, 224] on button "Sim" at bounding box center [495, 220] width 136 height 20
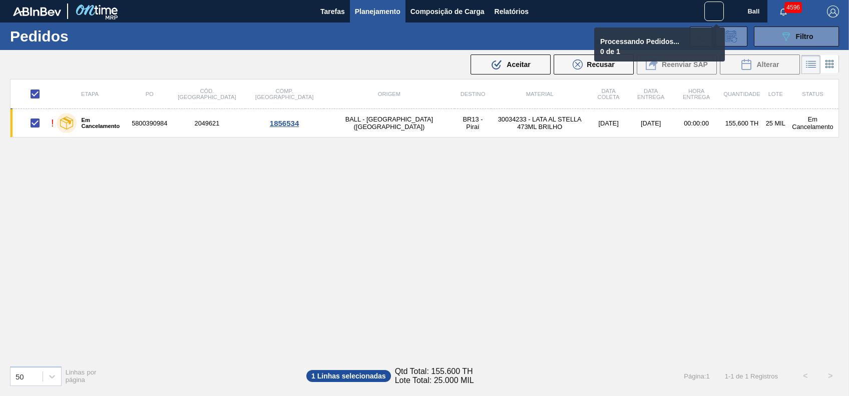
checkbox input "false"
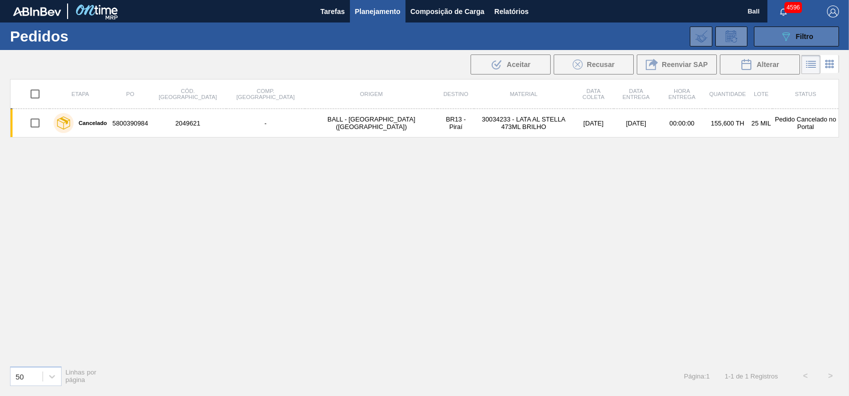
click at [811, 33] on span "Filtro" at bounding box center [805, 37] width 18 height 8
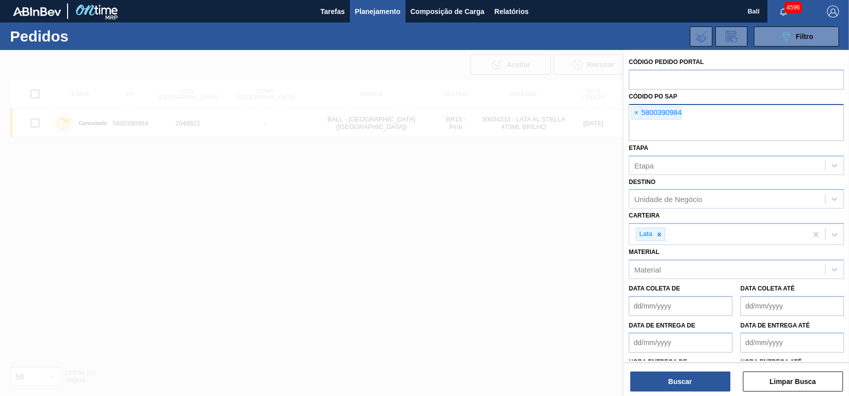
click at [734, 127] on input "text" at bounding box center [736, 131] width 215 height 19
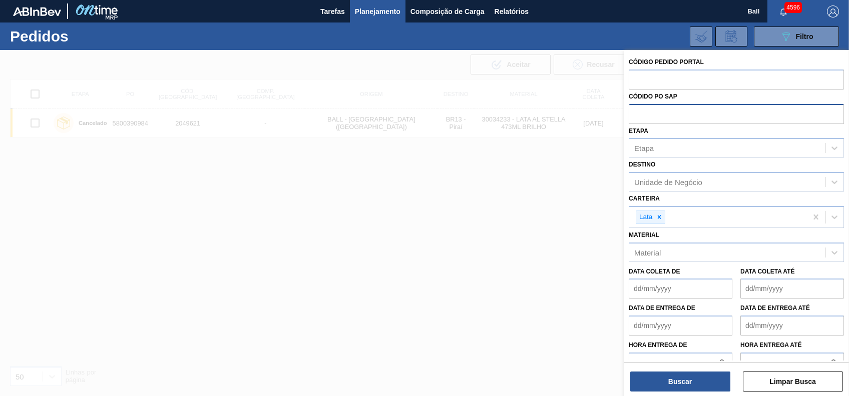
paste input "text"
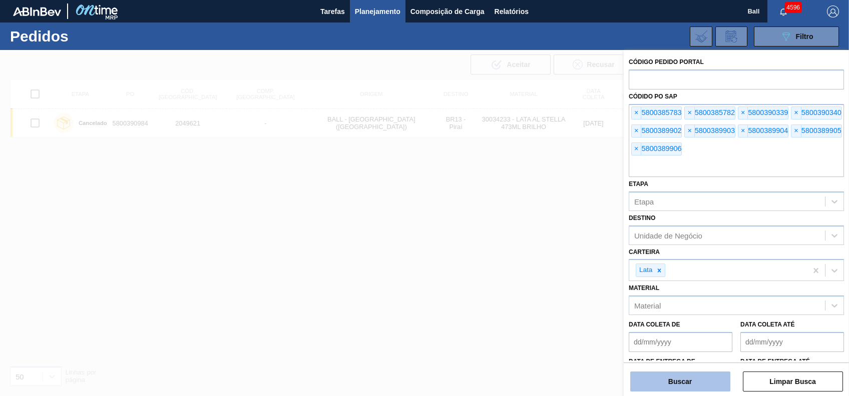
click at [681, 389] on button "Buscar" at bounding box center [680, 382] width 100 height 20
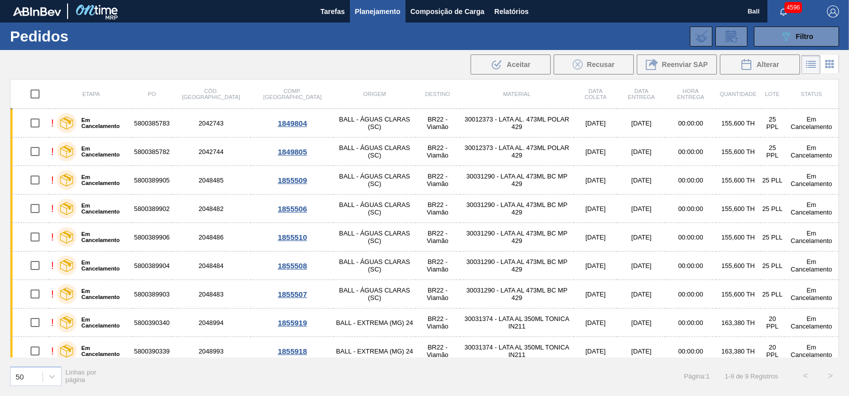
click at [37, 96] on input "checkbox" at bounding box center [35, 94] width 21 height 21
checkbox input "true"
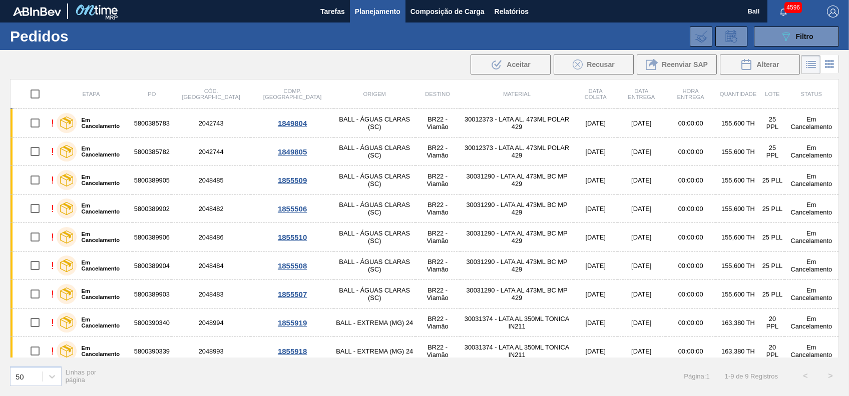
checkbox input "true"
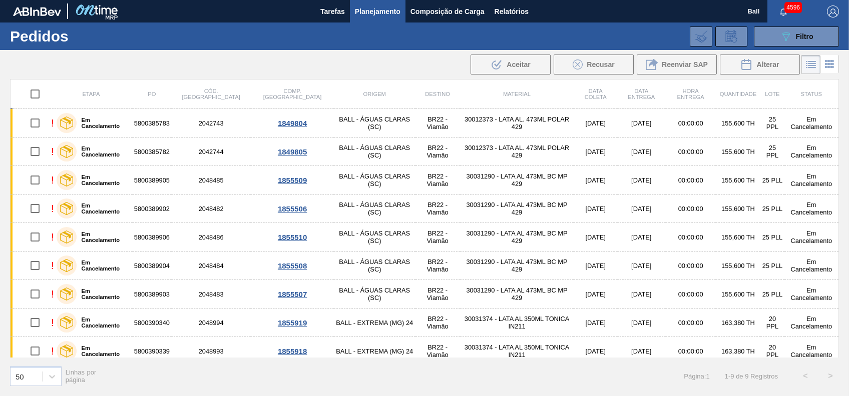
checkbox input "true"
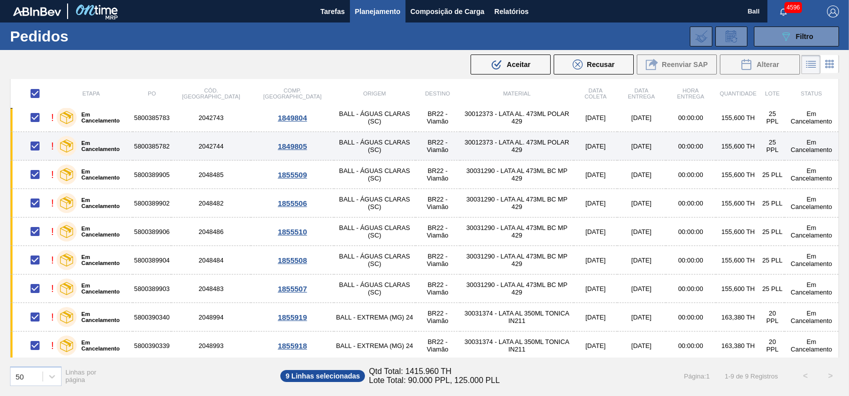
scroll to position [7, 0]
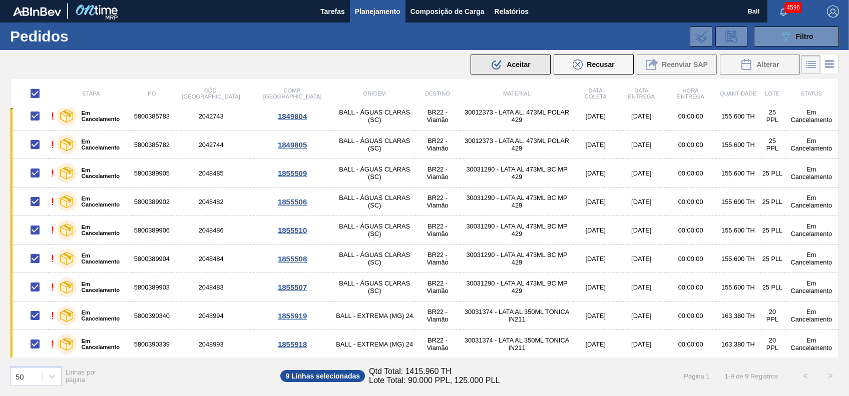
click at [515, 60] on div ".b{fill:var(--color-action-default)} Aceitar" at bounding box center [510, 65] width 40 height 12
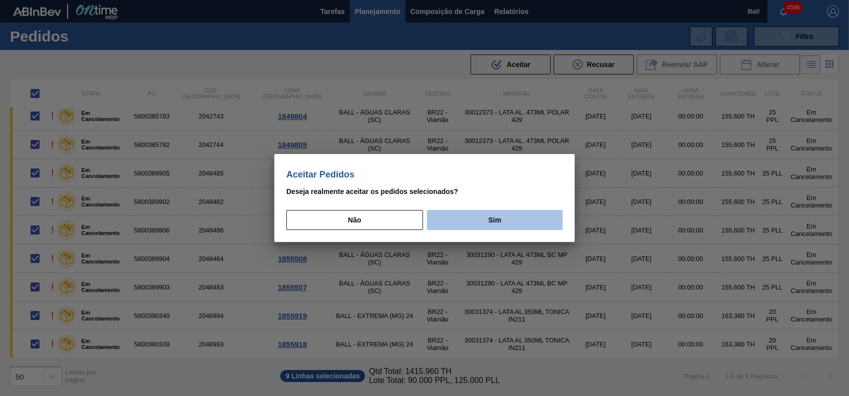
click at [489, 223] on button "Sim" at bounding box center [495, 220] width 136 height 20
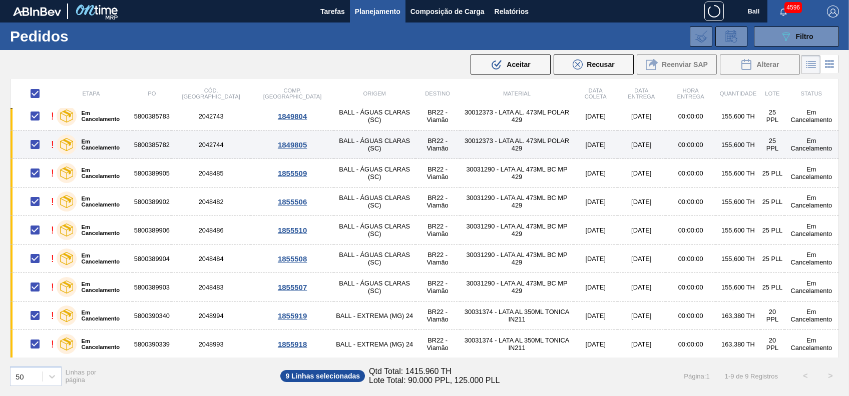
checkbox input "false"
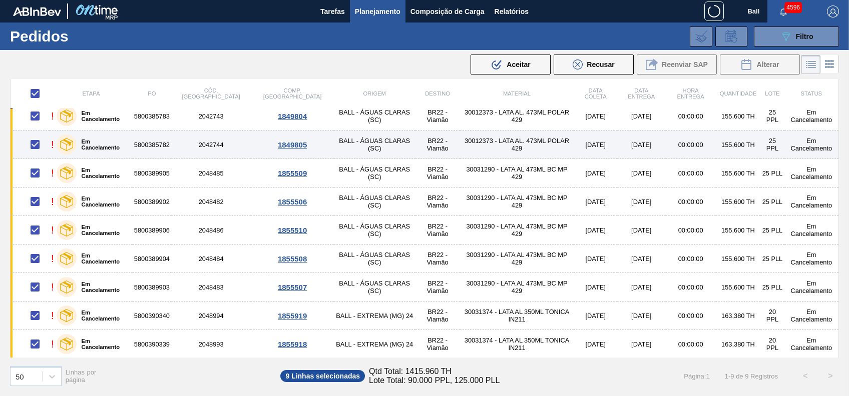
checkbox input "false"
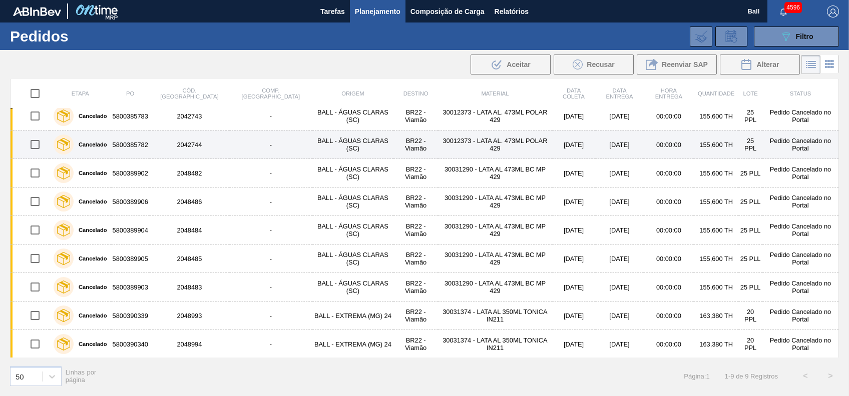
scroll to position [0, 0]
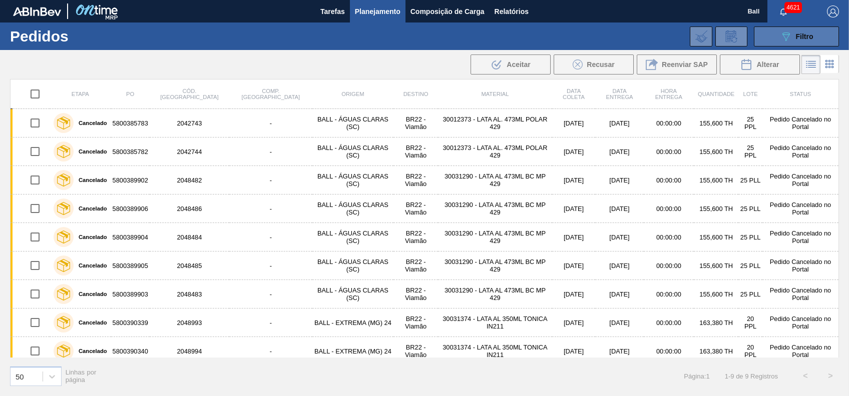
click at [798, 24] on div "089F7B8B-B2A5-4AFE-B5C0-19BA573D28AC Filtro Código Pedido Portal Códido PO SAP …" at bounding box center [500, 37] width 687 height 30
click at [798, 28] on button "089F7B8B-B2A5-4AFE-B5C0-19BA573D28AC Filtro" at bounding box center [796, 37] width 85 height 20
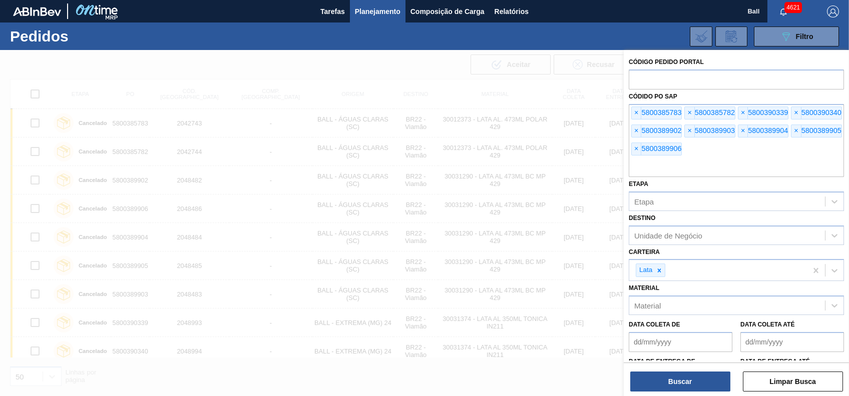
drag, startPoint x: 683, startPoint y: 165, endPoint x: 568, endPoint y: 173, distance: 114.9
click at [624, 173] on div "Código Pedido Portal Códido PO SAP × 5800385783 × 5800385782 × 5800390339 × 580…" at bounding box center [736, 248] width 225 height 396
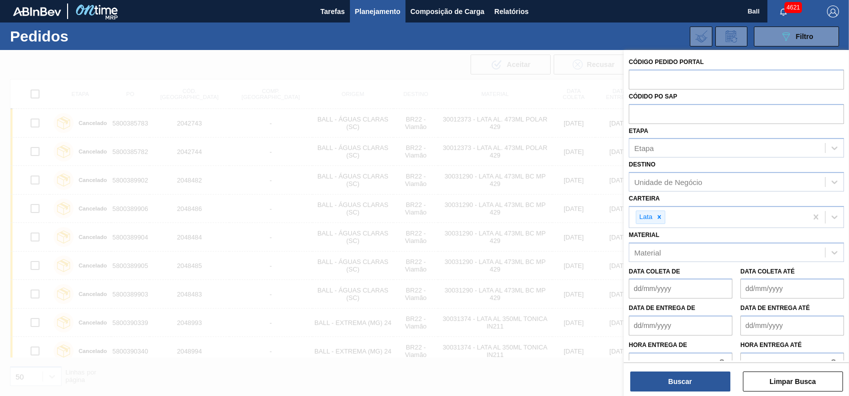
paste input "text"
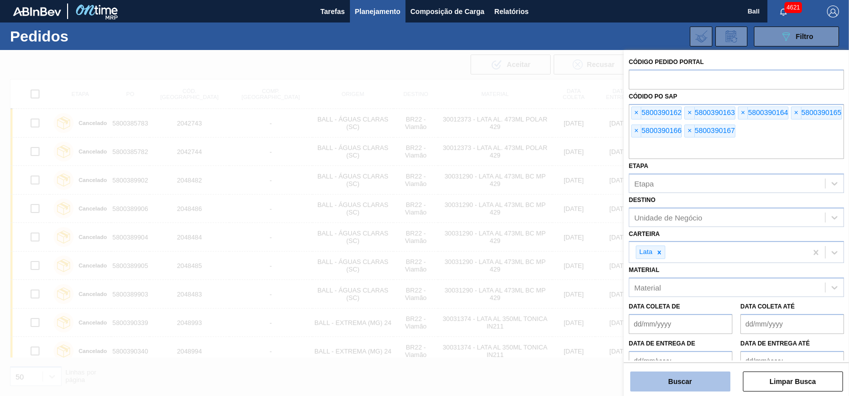
click at [692, 384] on button "Buscar" at bounding box center [680, 382] width 100 height 20
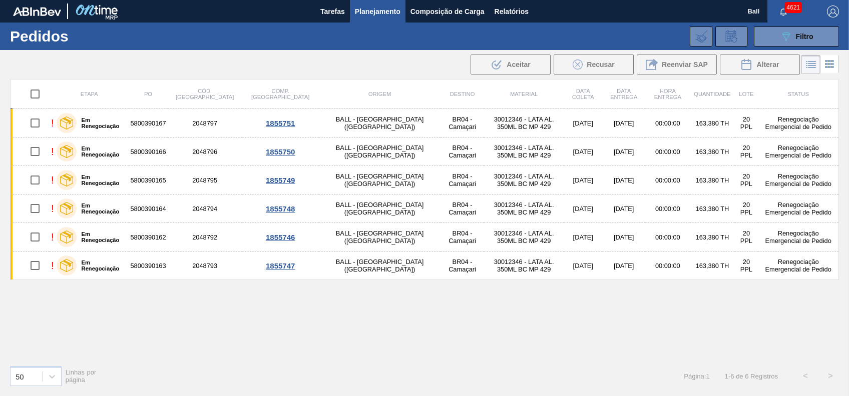
click at [35, 94] on input "checkbox" at bounding box center [35, 94] width 21 height 21
checkbox input "true"
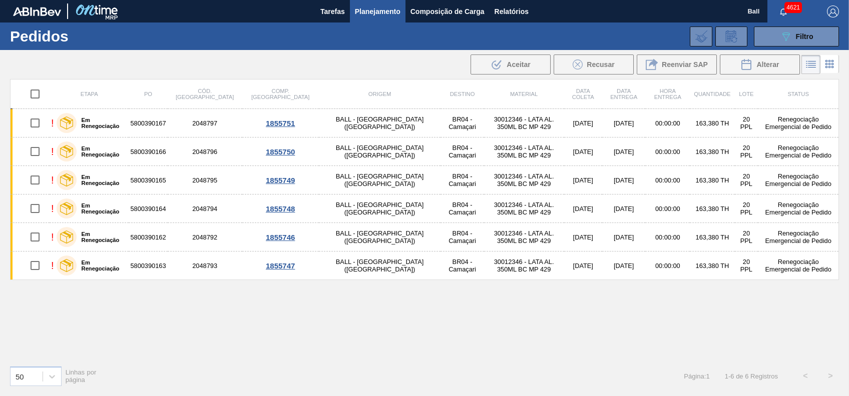
checkbox input "true"
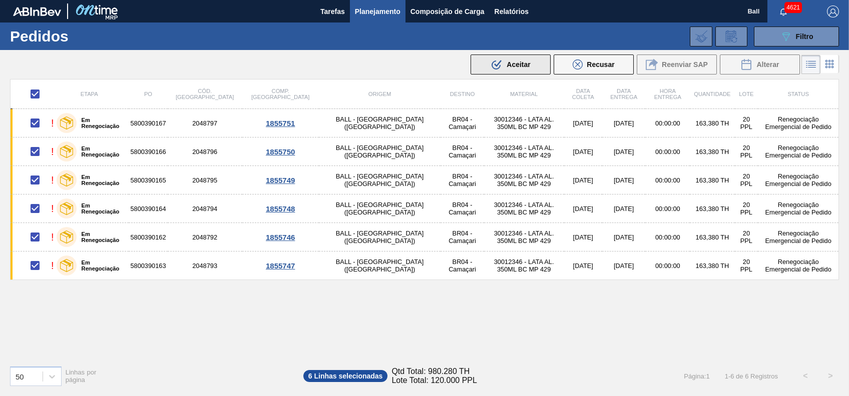
click at [529, 64] on span "Aceitar" at bounding box center [518, 65] width 24 height 8
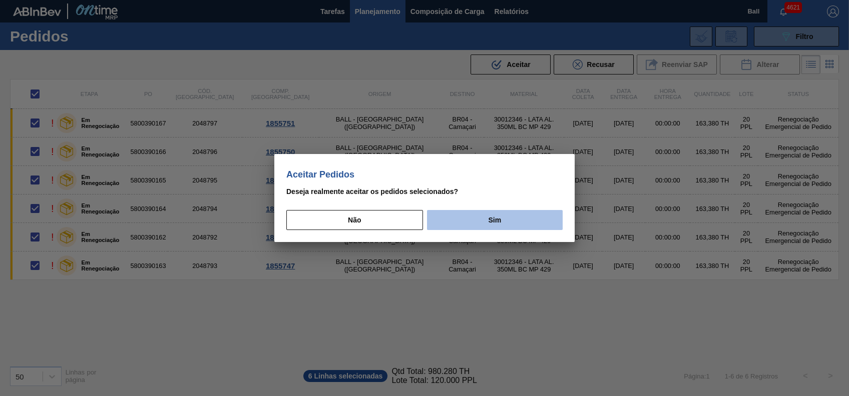
click at [484, 212] on button "Sim" at bounding box center [495, 220] width 136 height 20
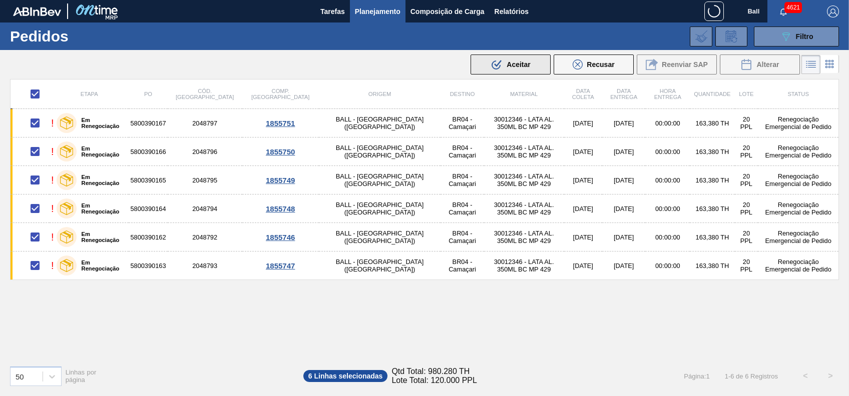
click at [526, 65] on span "Aceitar" at bounding box center [518, 65] width 24 height 8
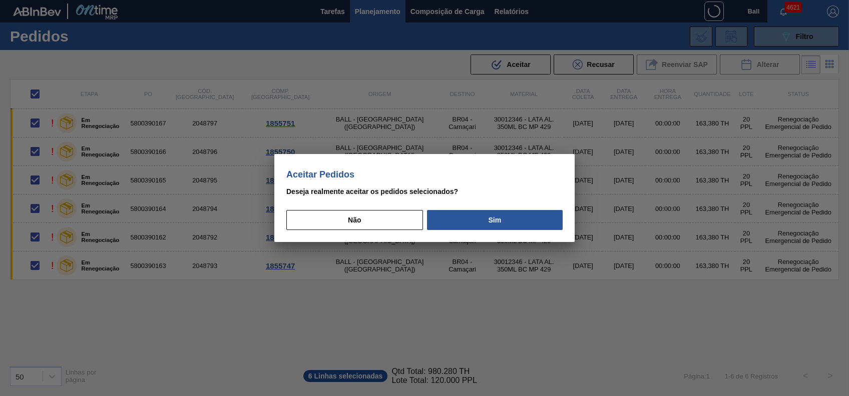
checkbox input "false"
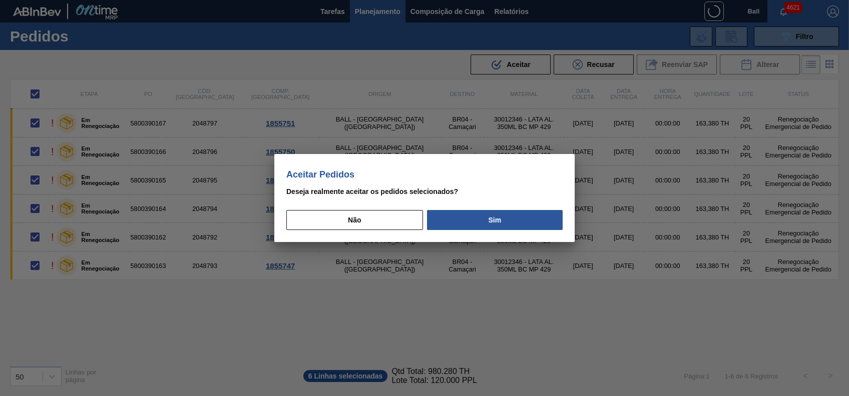
checkbox input "false"
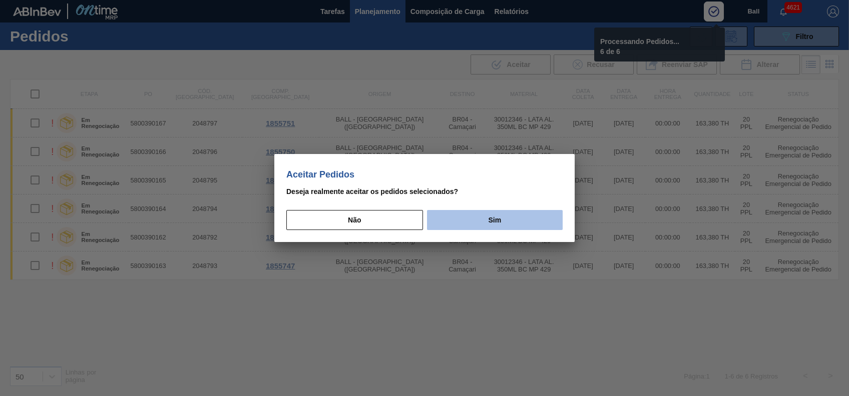
click at [501, 211] on button "Sim" at bounding box center [495, 220] width 136 height 20
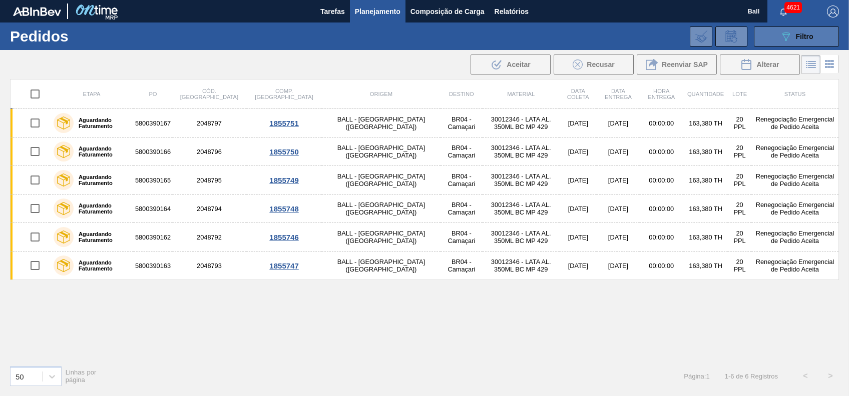
click at [798, 33] on span "Filtro" at bounding box center [805, 37] width 18 height 8
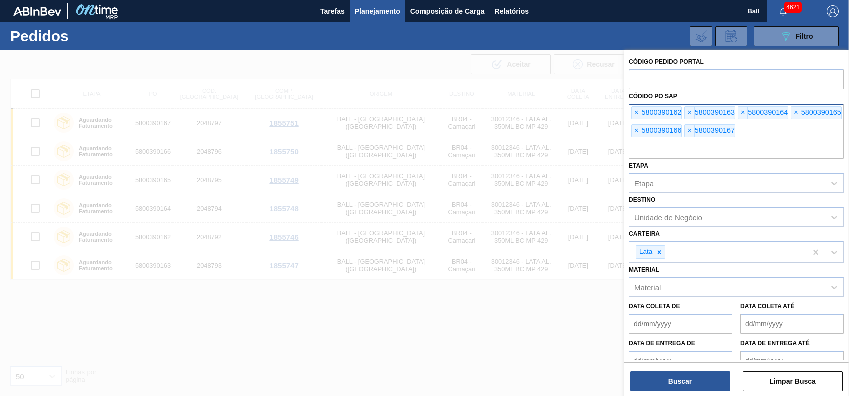
click at [708, 146] on input "text" at bounding box center [736, 149] width 215 height 19
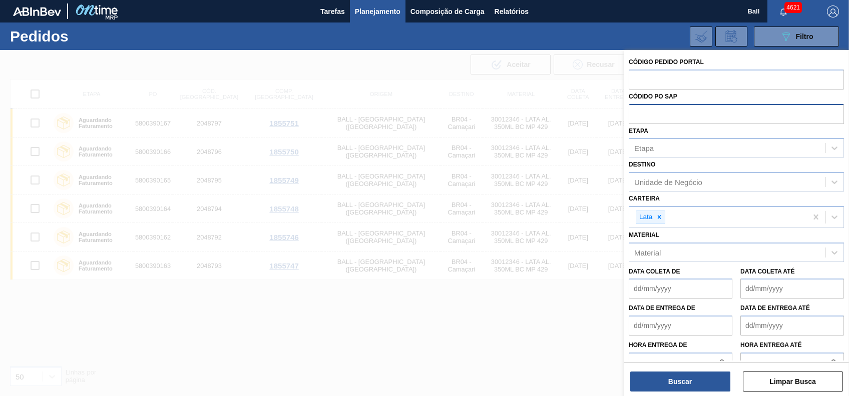
paste input "text"
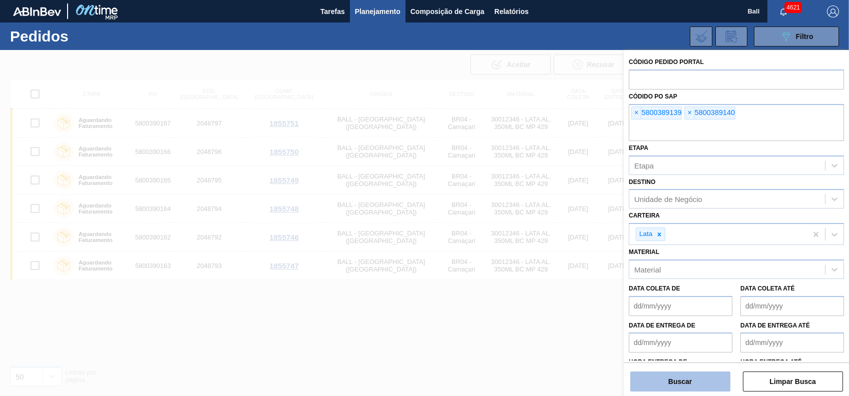
click at [697, 383] on button "Buscar" at bounding box center [680, 382] width 100 height 20
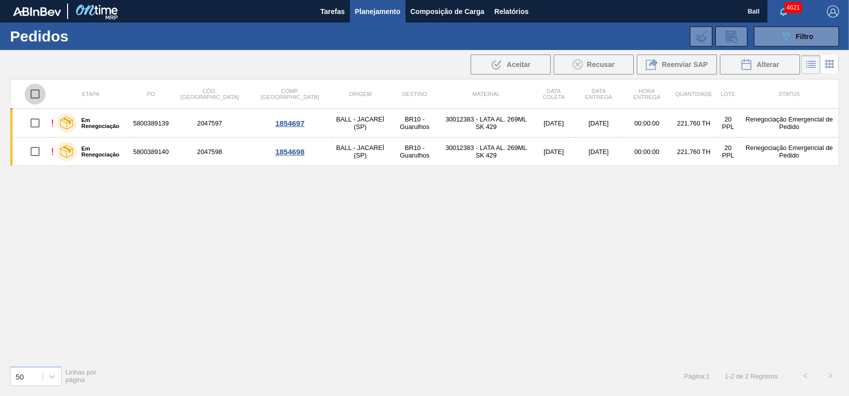
click at [36, 90] on input "checkbox" at bounding box center [35, 94] width 21 height 21
checkbox input "true"
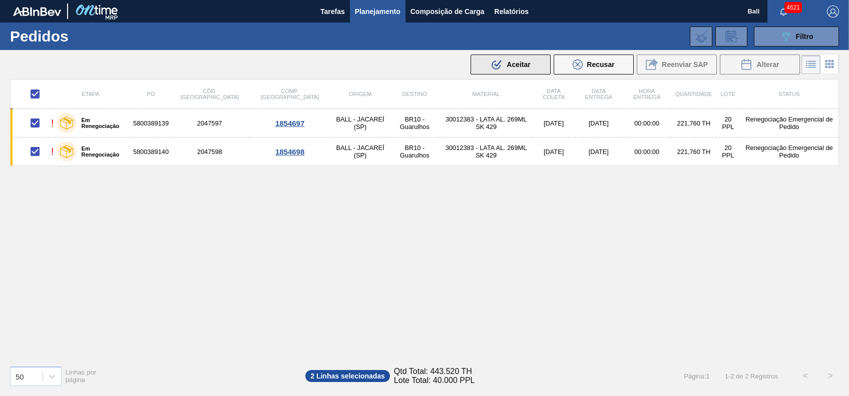
click at [525, 68] on span "Aceitar" at bounding box center [518, 65] width 24 height 8
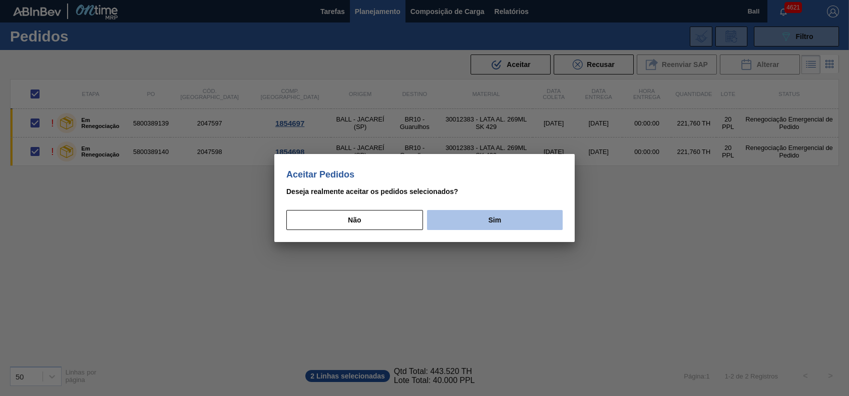
click at [513, 224] on button "Sim" at bounding box center [495, 220] width 136 height 20
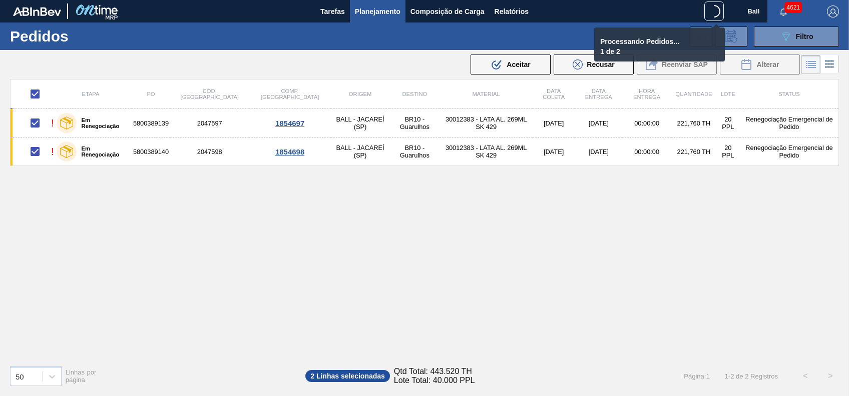
checkbox input "false"
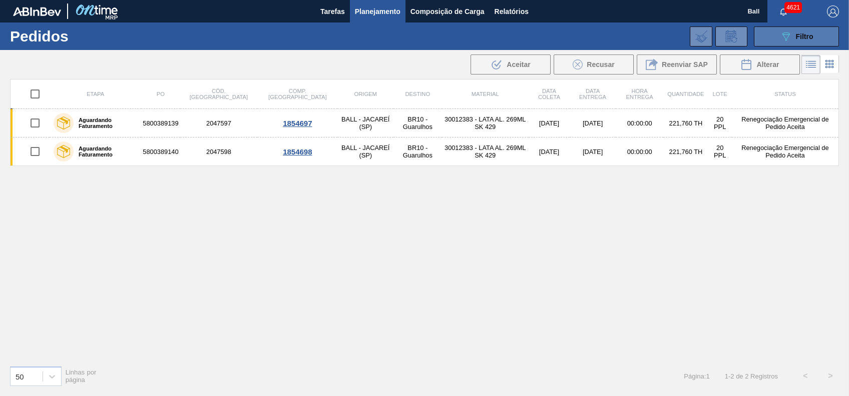
click at [815, 42] on button "089F7B8B-B2A5-4AFE-B5C0-19BA573D28AC Filtro" at bounding box center [796, 37] width 85 height 20
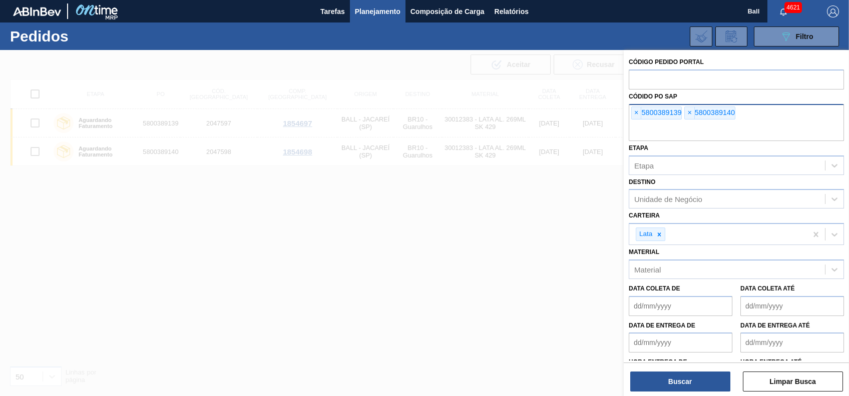
click at [707, 135] on input "text" at bounding box center [736, 131] width 215 height 19
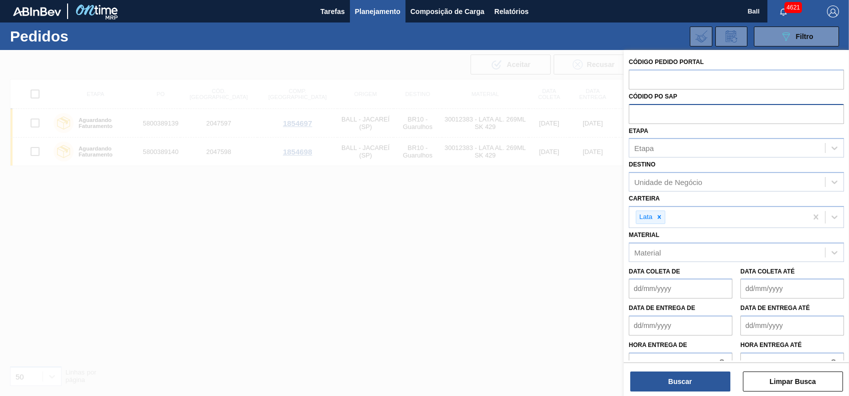
paste input "text"
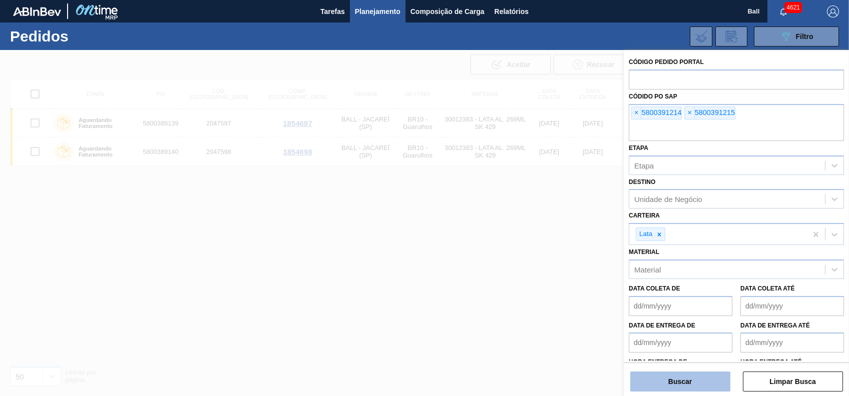
click at [706, 383] on button "Buscar" at bounding box center [680, 382] width 100 height 20
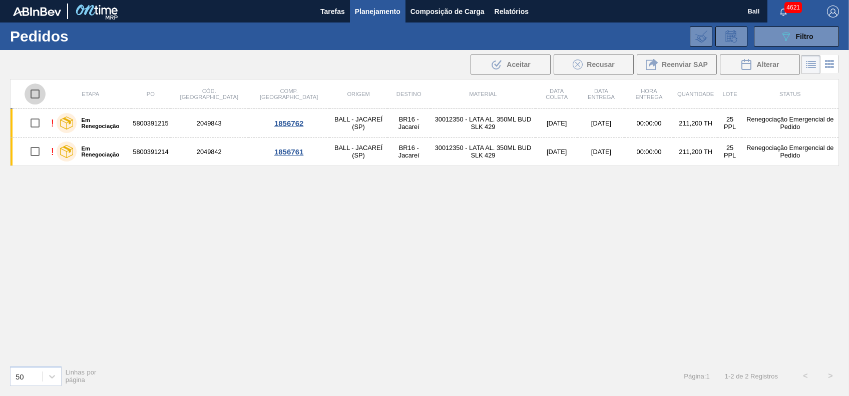
click at [36, 98] on input "checkbox" at bounding box center [35, 94] width 21 height 21
checkbox input "true"
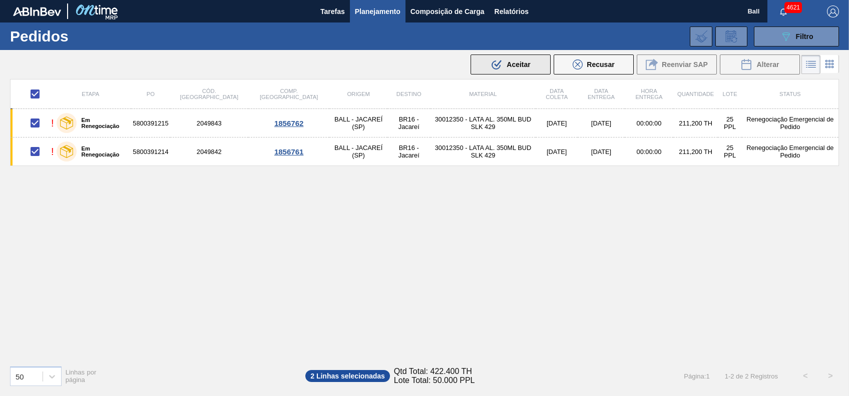
click at [511, 67] on span "Aceitar" at bounding box center [518, 65] width 24 height 8
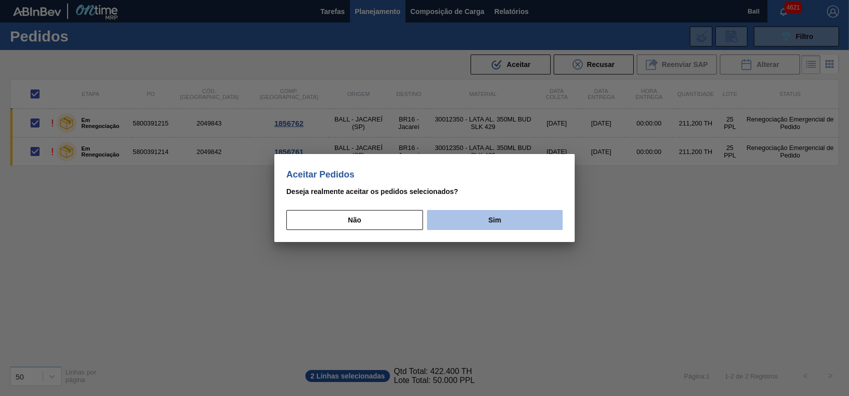
click at [480, 227] on button "Sim" at bounding box center [495, 220] width 136 height 20
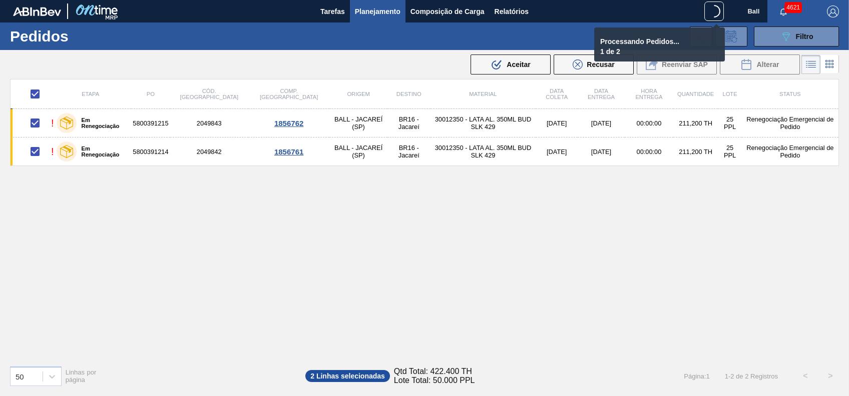
checkbox input "false"
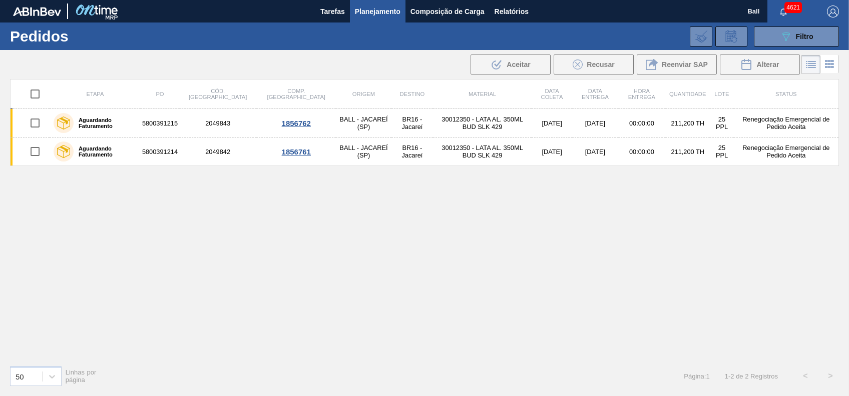
click at [585, 276] on div "Etapa PO Cód. Pedido Comp. Carga Origem Destino Material Data coleta Data Entre…" at bounding box center [424, 218] width 829 height 279
